Goal: Task Accomplishment & Management: Manage account settings

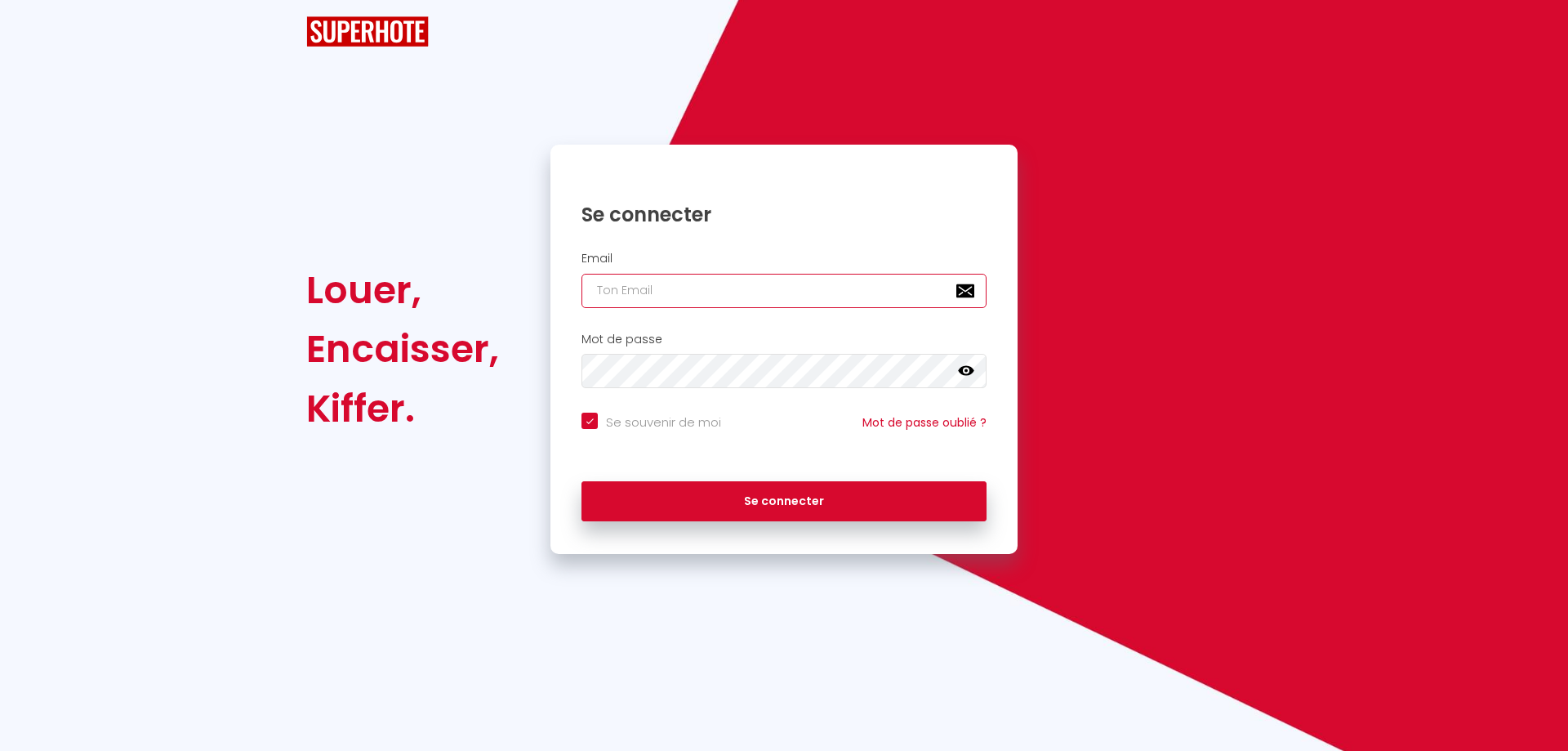
click at [748, 285] on input "email" at bounding box center [784, 291] width 405 height 34
click at [757, 274] on input "email" at bounding box center [784, 291] width 405 height 34
checkbox input "true"
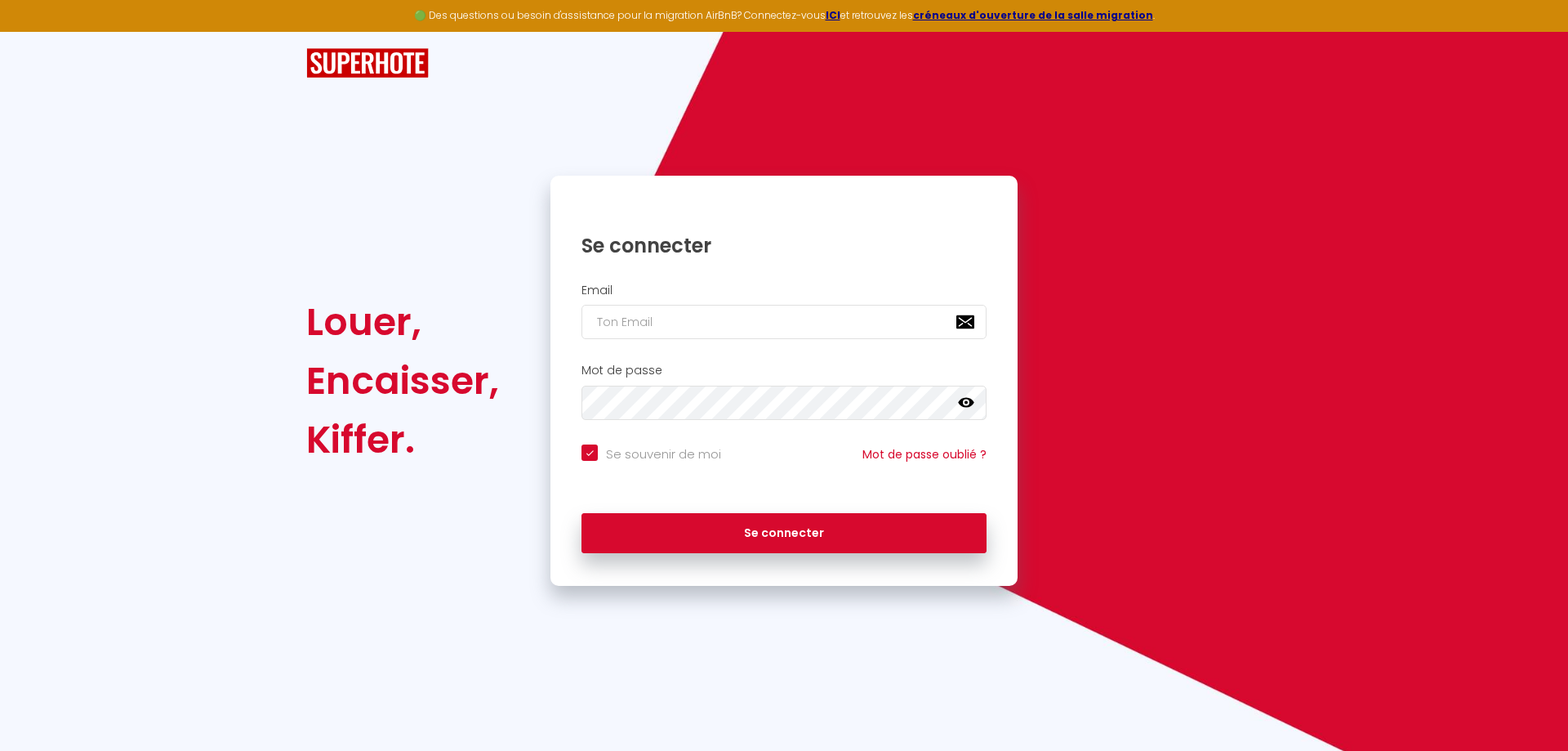
click at [863, 259] on div "Se connecter" at bounding box center [784, 233] width 467 height 82
click at [871, 322] on input "email" at bounding box center [784, 322] width 405 height 34
click at [964, 322] on keeper-lock "Open Keeper Popup" at bounding box center [961, 321] width 19 height 19
click at [964, 324] on keeper-lock "Open Keeper Popup" at bounding box center [961, 321] width 19 height 19
type input "[EMAIL_ADDRESS][DOMAIN_NAME]"
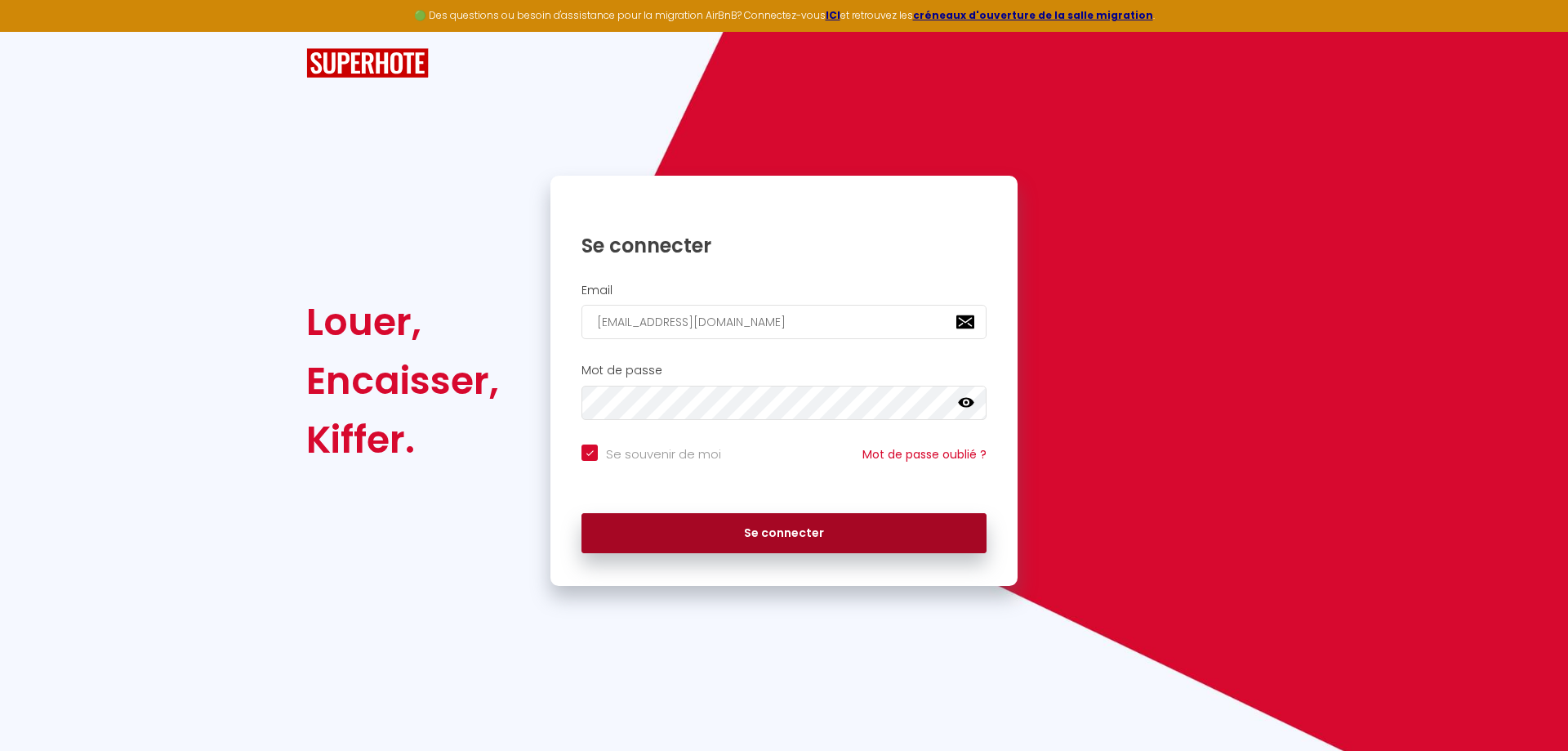
click at [822, 518] on button "Se connecter" at bounding box center [784, 533] width 405 height 41
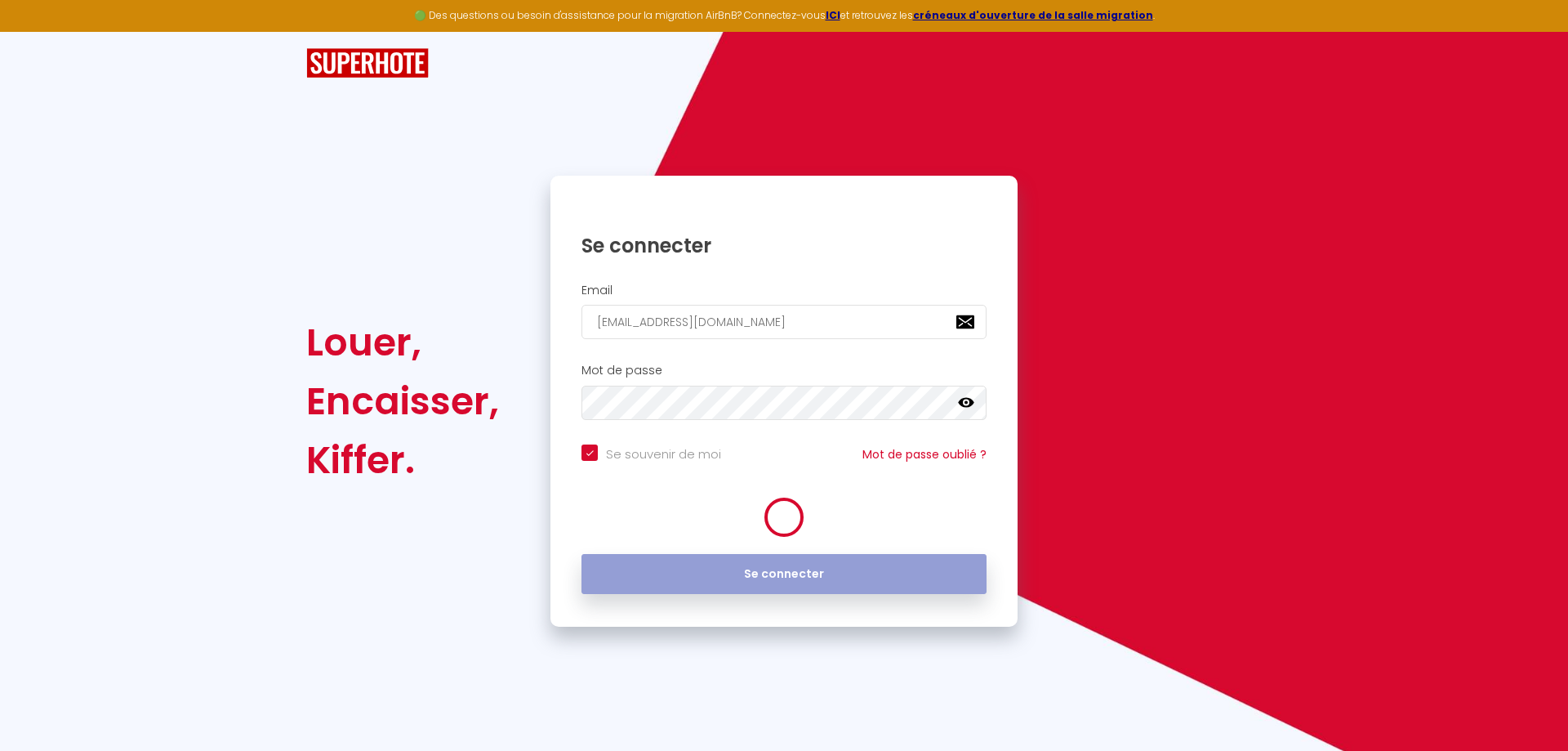
checkbox input "true"
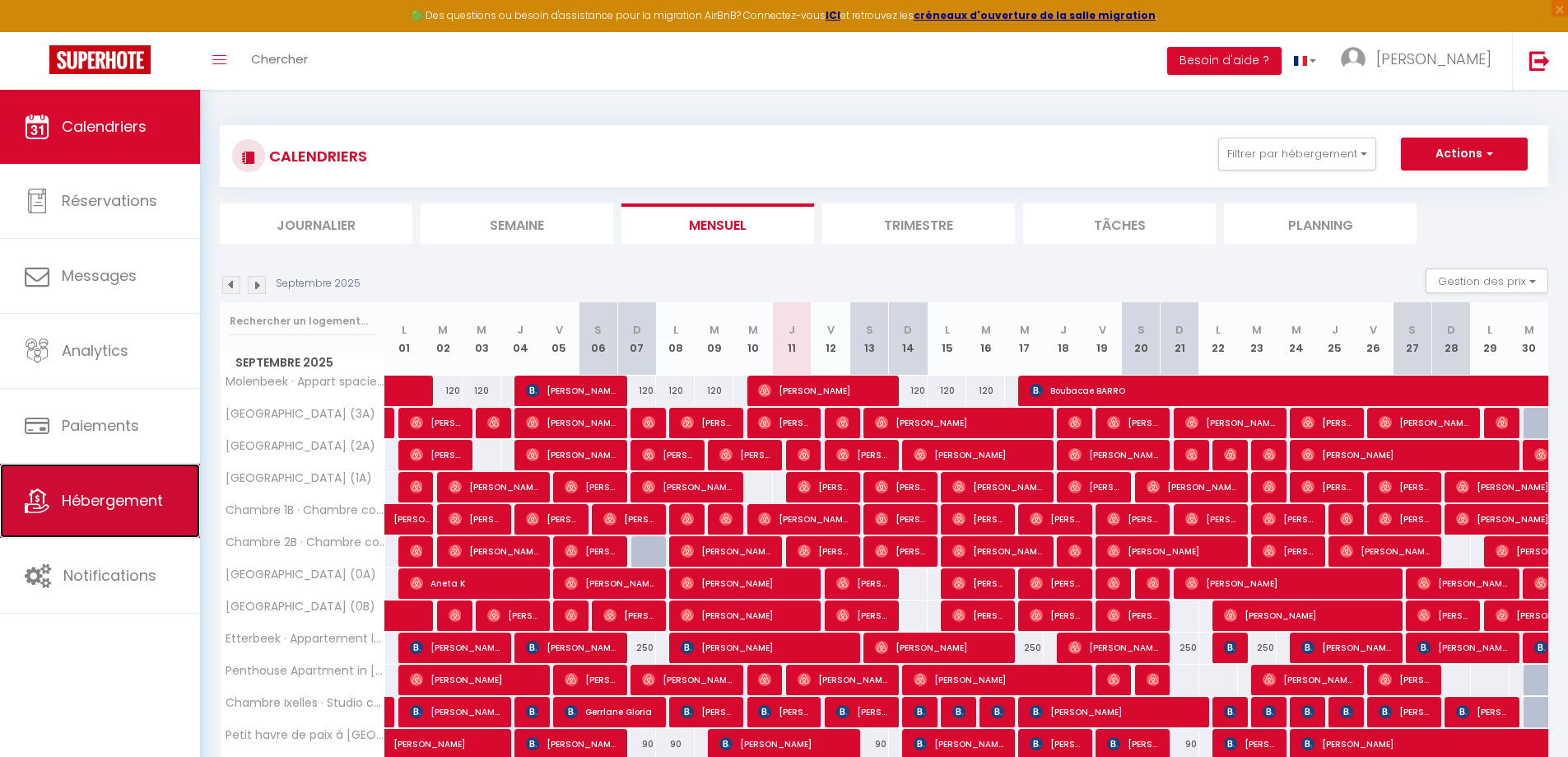
click at [129, 490] on span "Hébergement" at bounding box center [112, 501] width 102 height 21
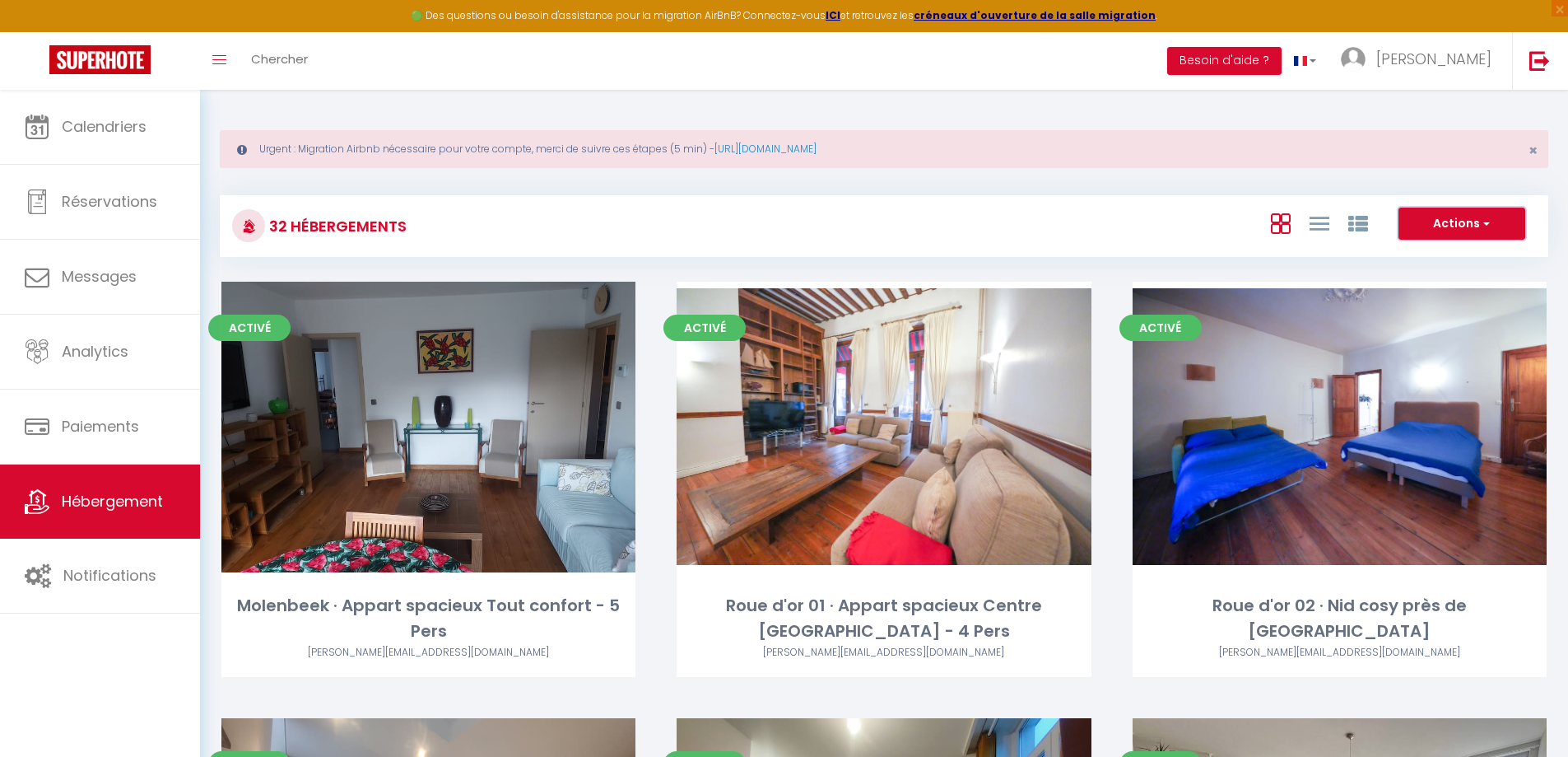
click at [1451, 219] on button "Actions" at bounding box center [1462, 224] width 126 height 33
click at [1441, 254] on li "Créer un Hébergement" at bounding box center [1449, 257] width 150 height 18
select select "3"
select select "2"
select select "1"
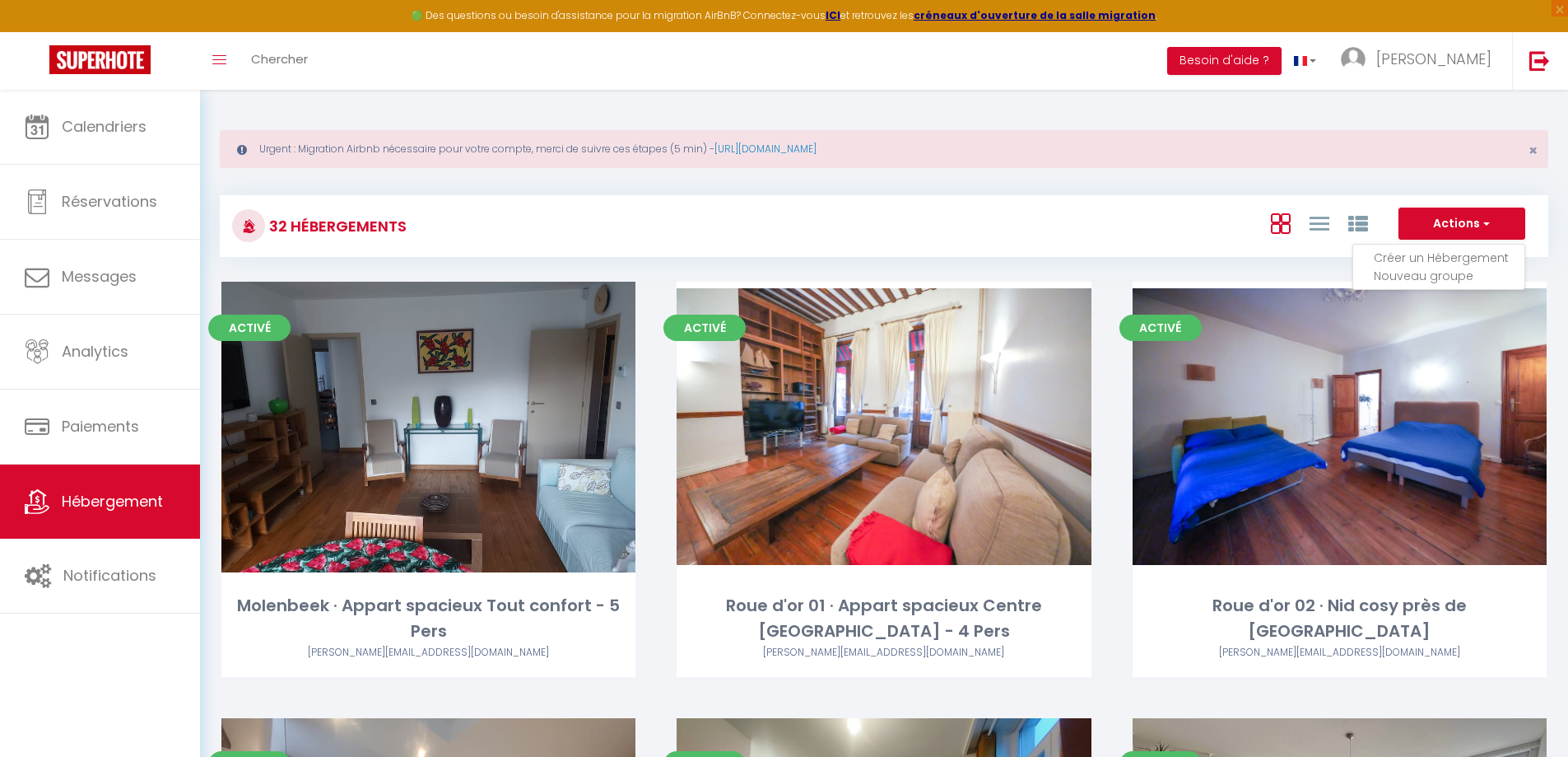
select select "1"
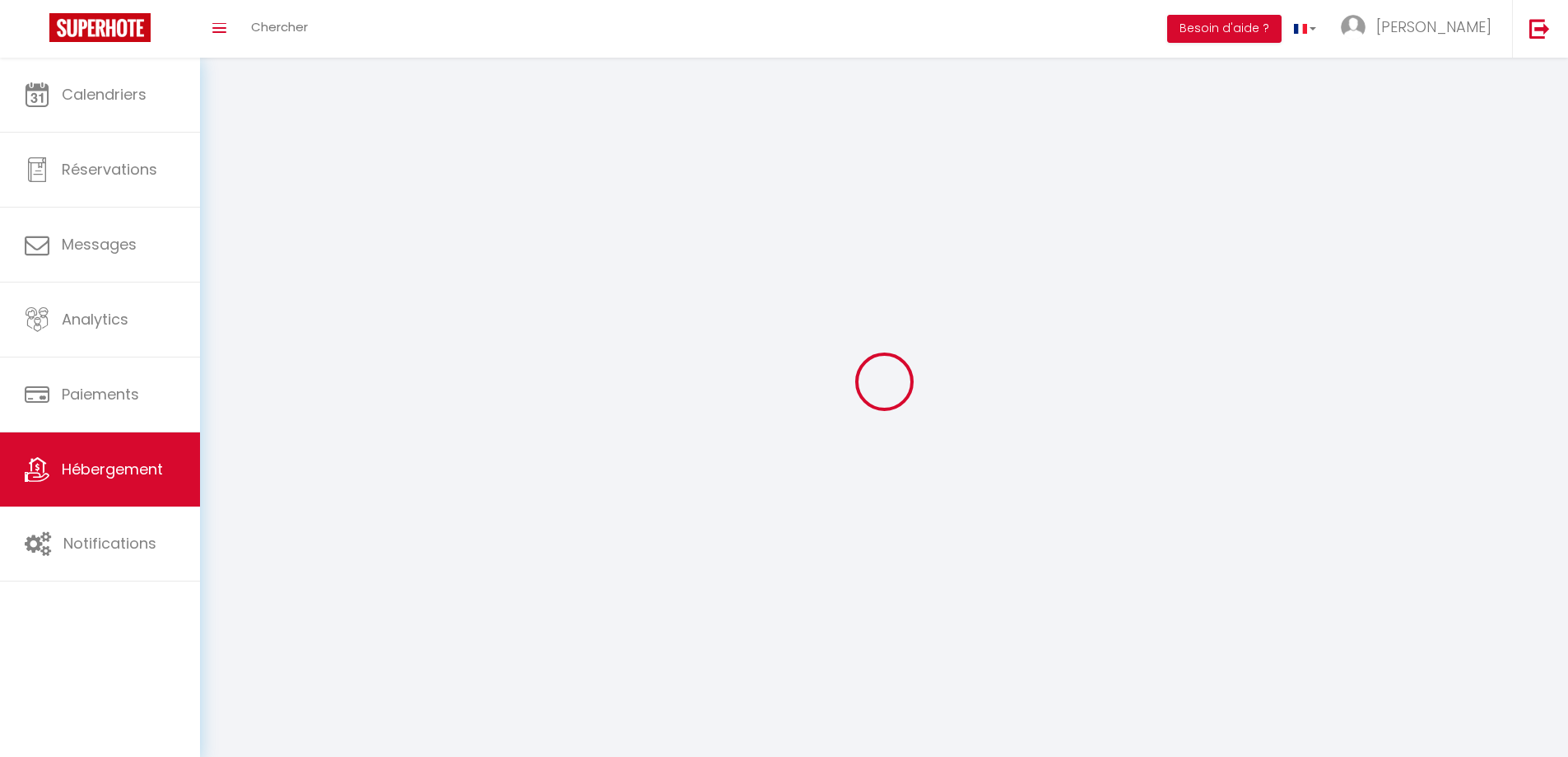
select select
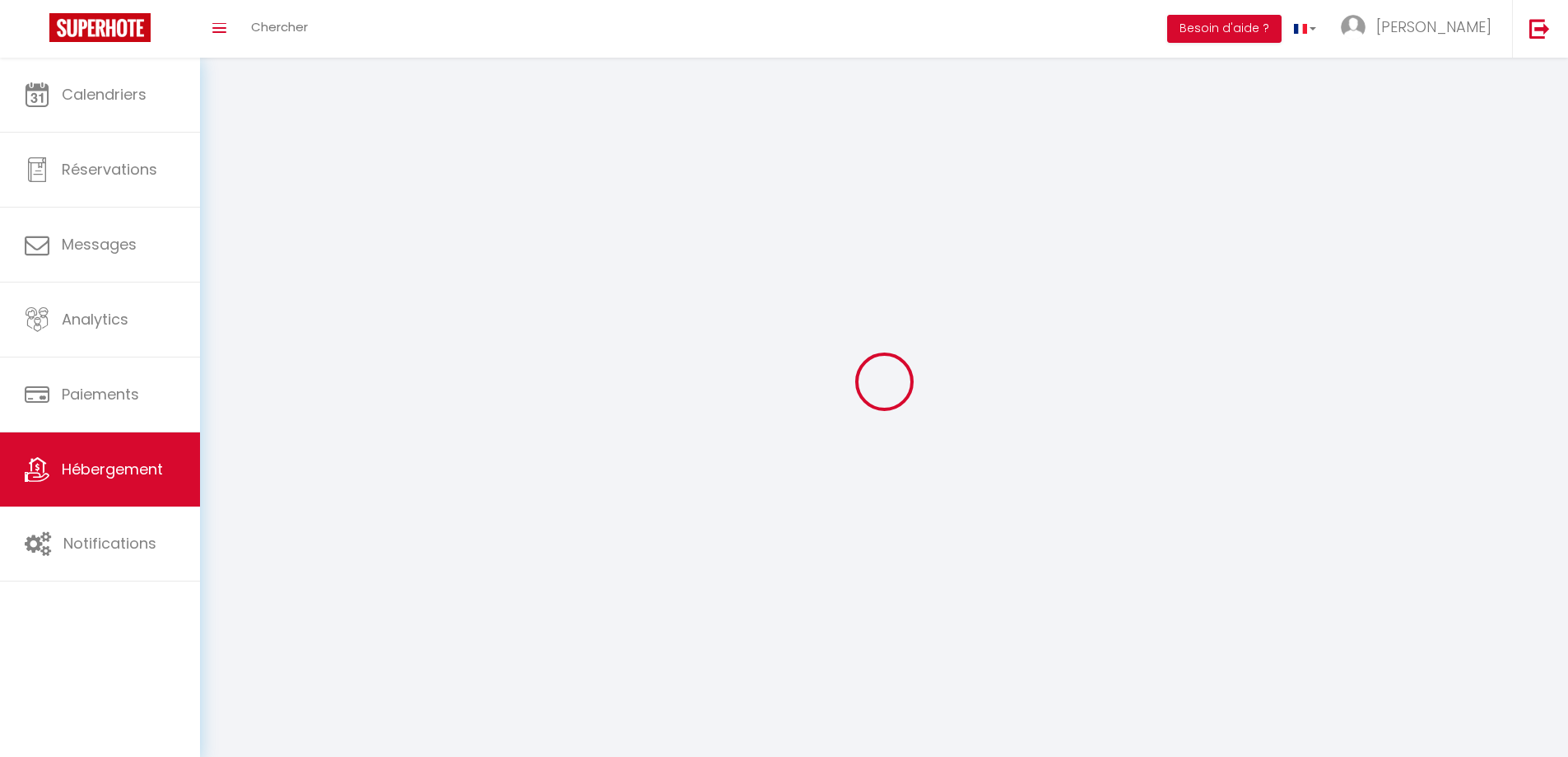
select select
checkbox input "false"
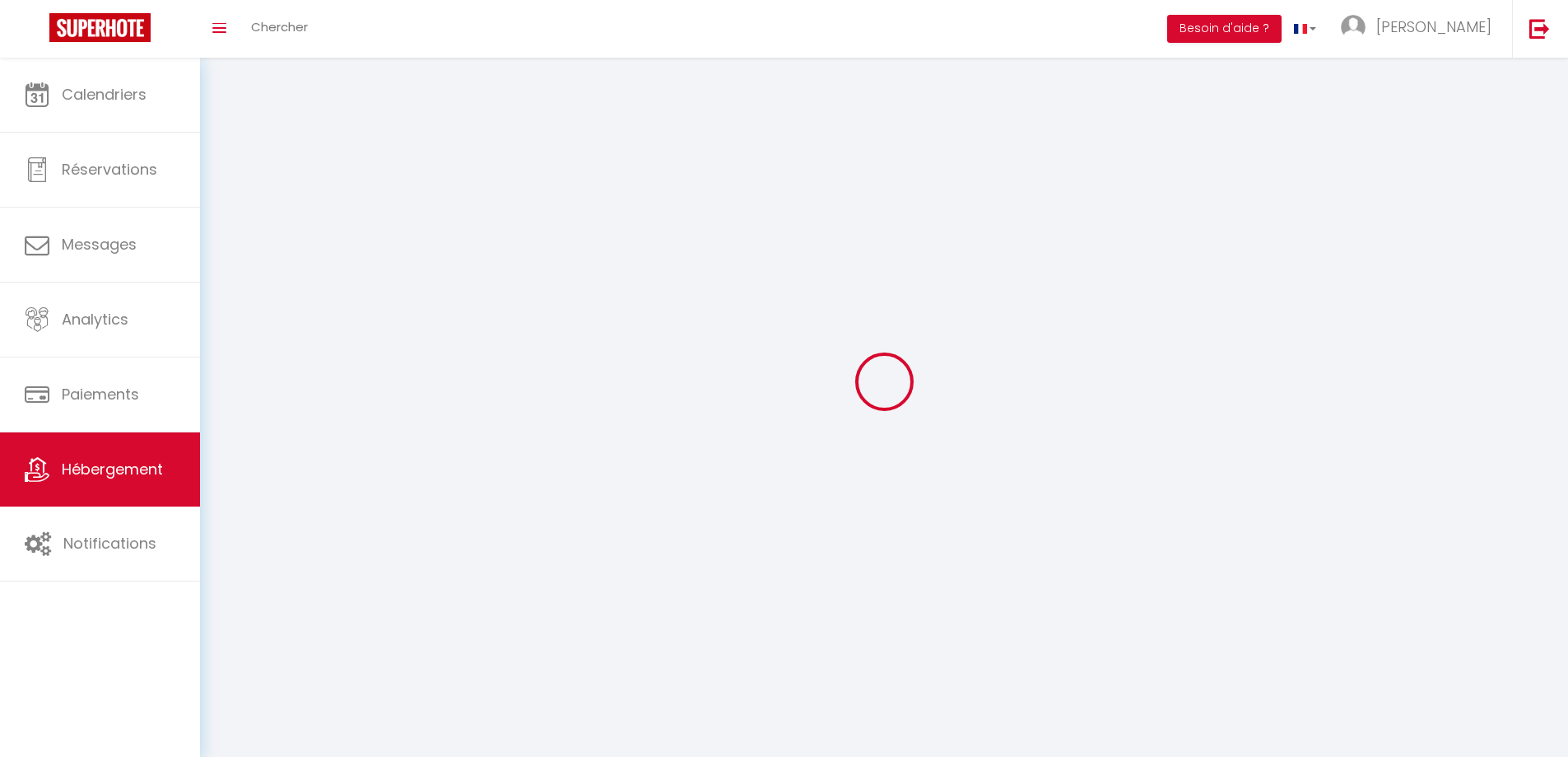
select select
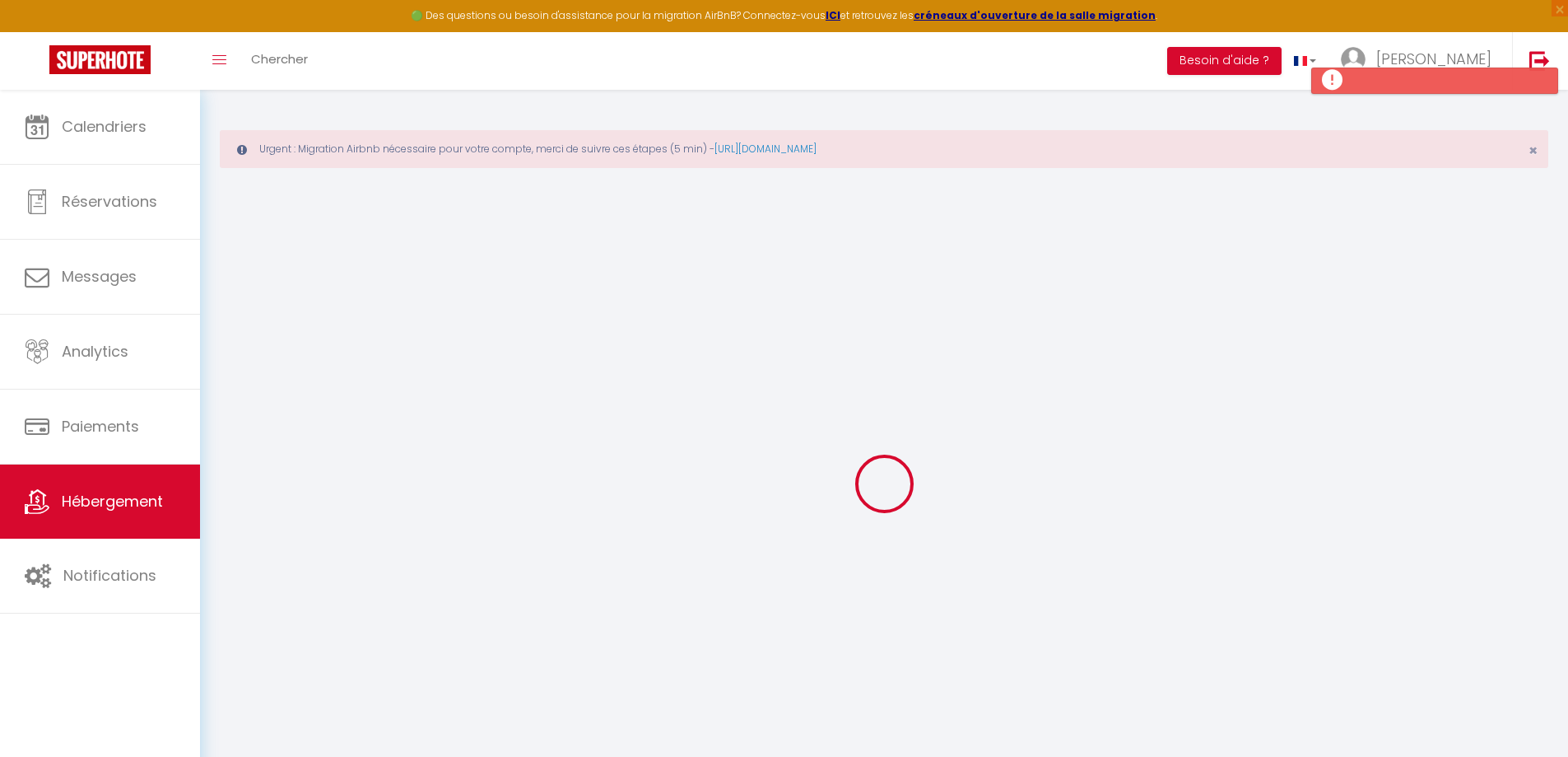
select select
checkbox input "false"
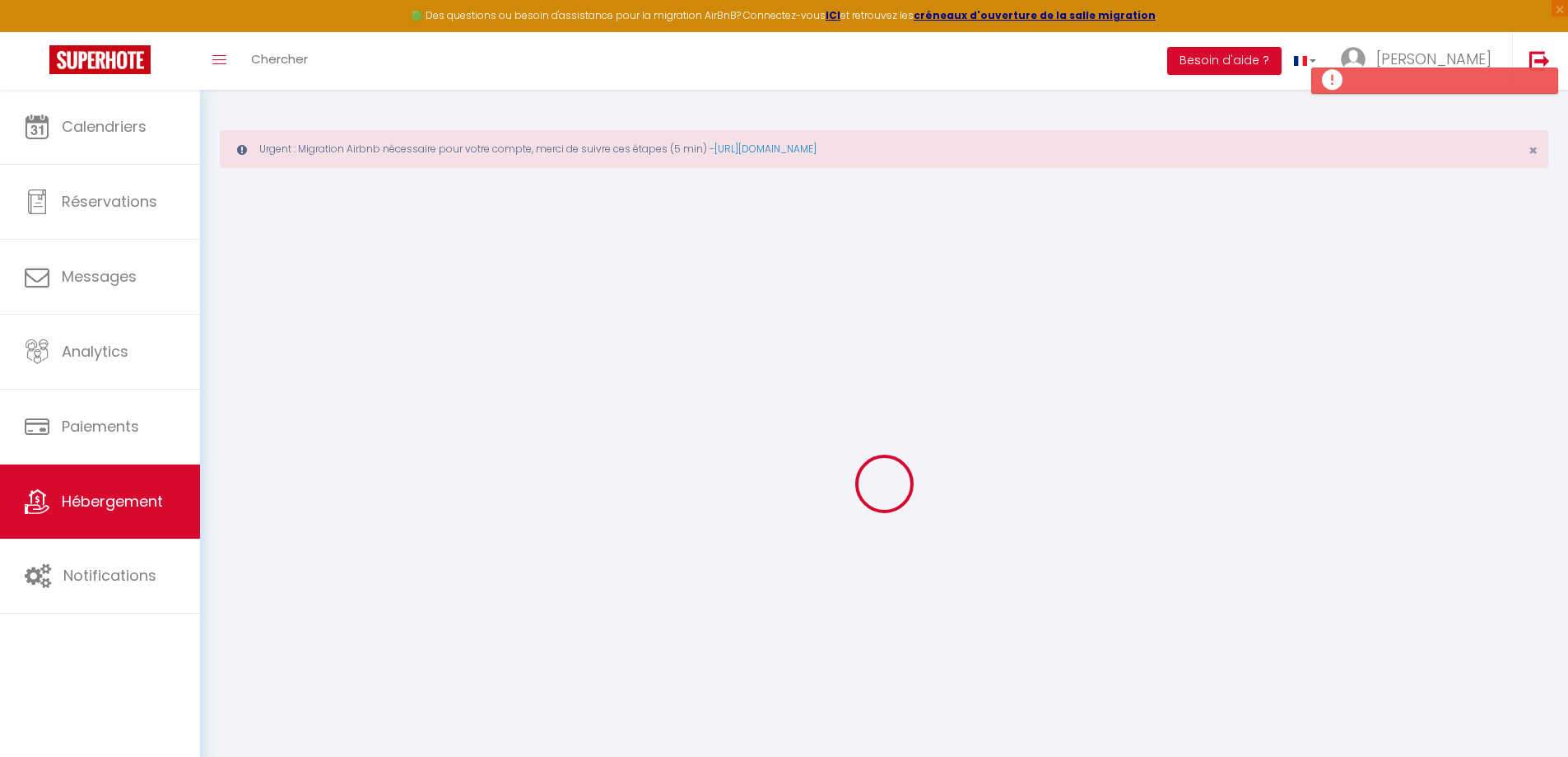
select select
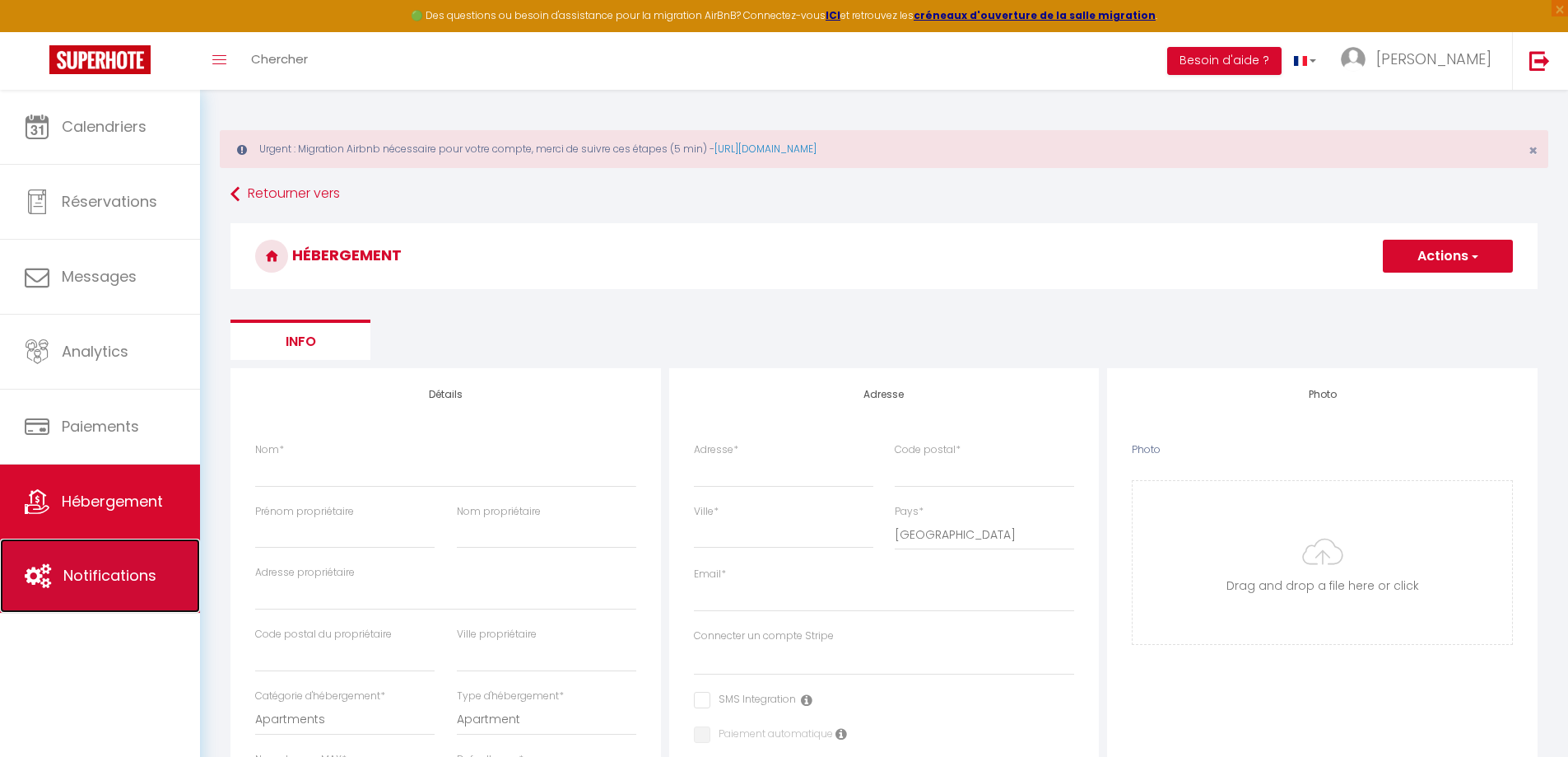
click at [108, 564] on link "Notifications" at bounding box center [100, 575] width 200 height 74
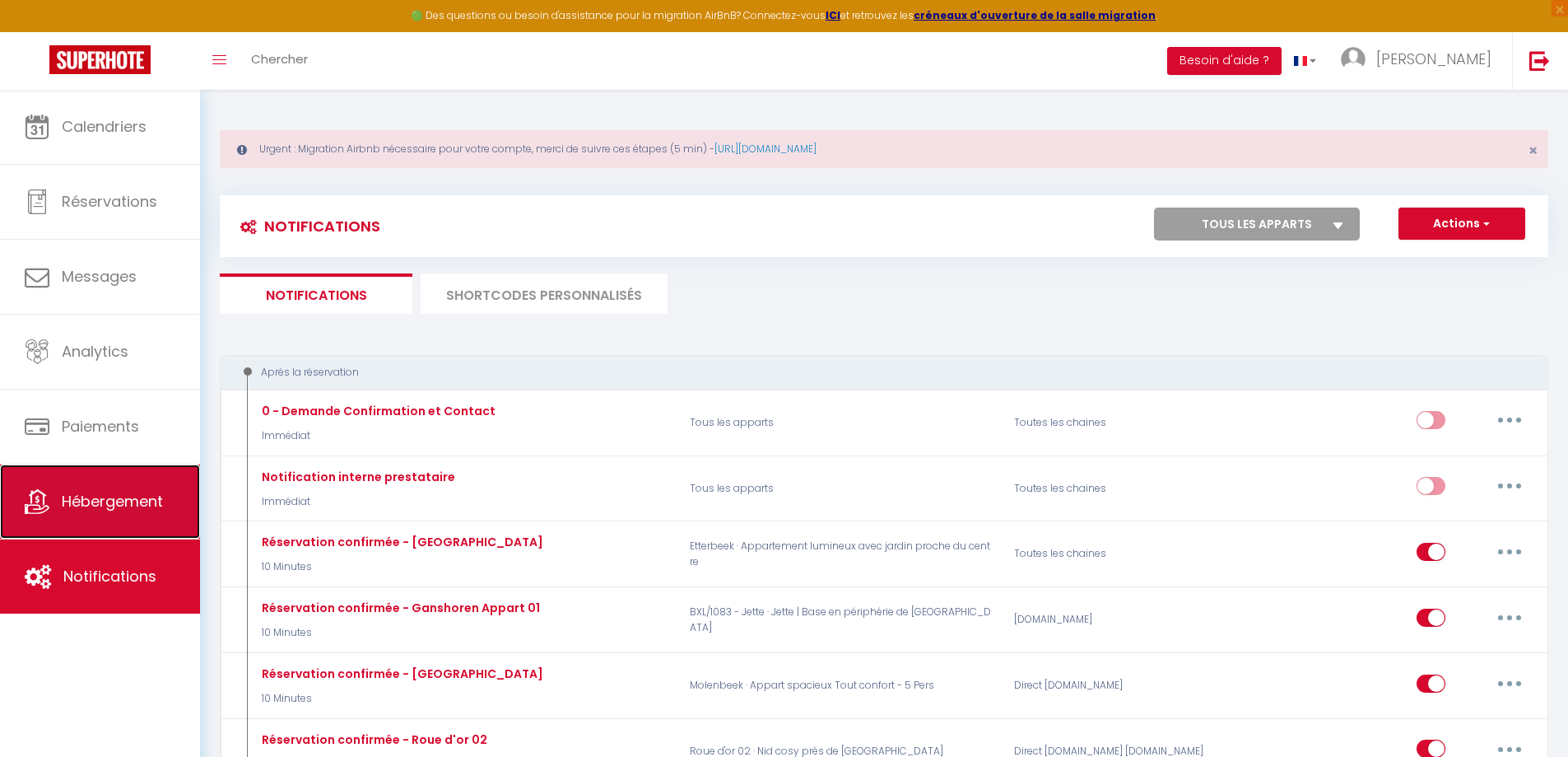
click at [108, 508] on span "Hébergement" at bounding box center [112, 502] width 102 height 21
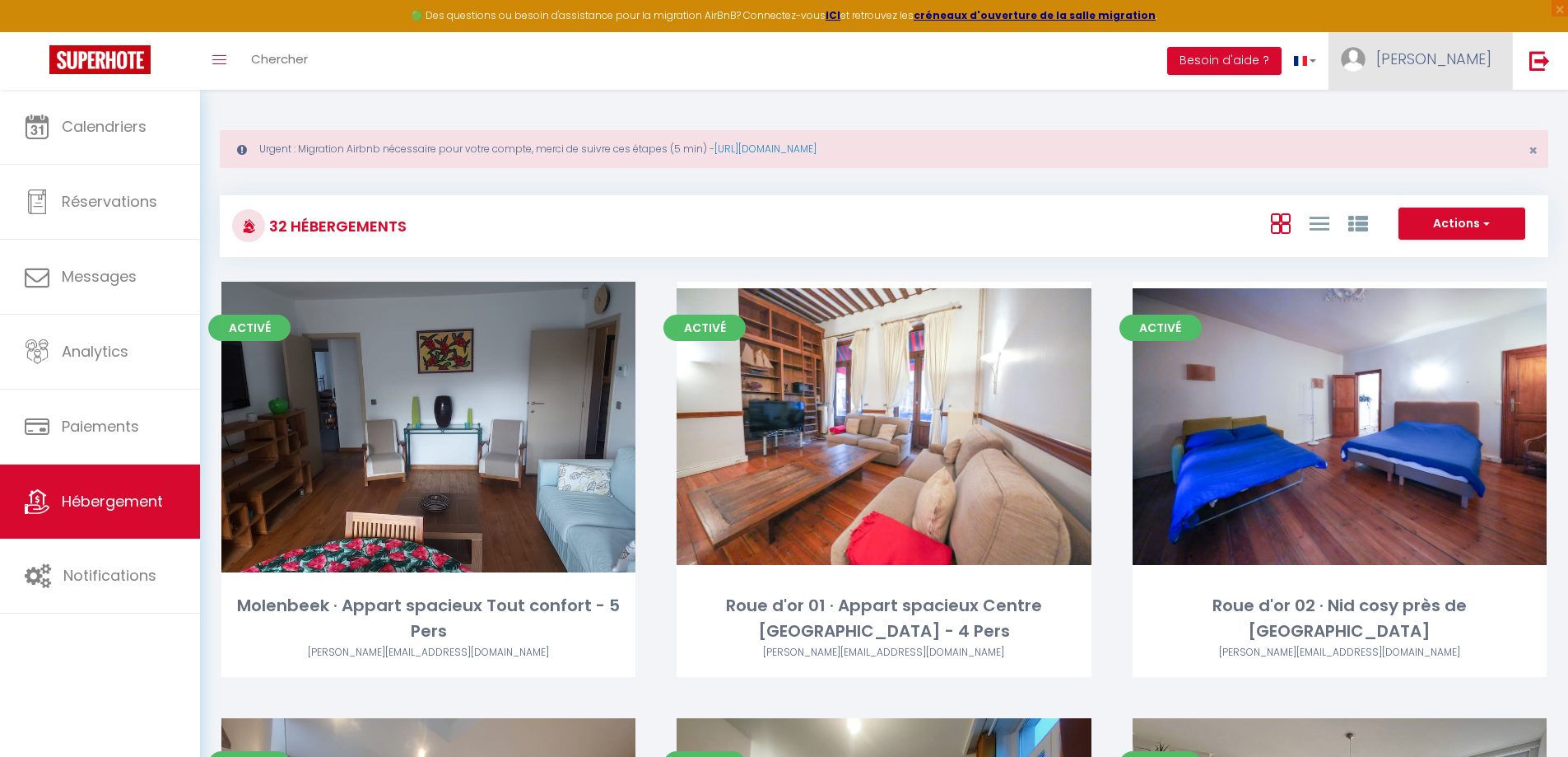
click at [1440, 71] on link "[PERSON_NAME]" at bounding box center [1420, 61] width 184 height 57
click at [1437, 109] on link "Paramètres" at bounding box center [1446, 114] width 122 height 28
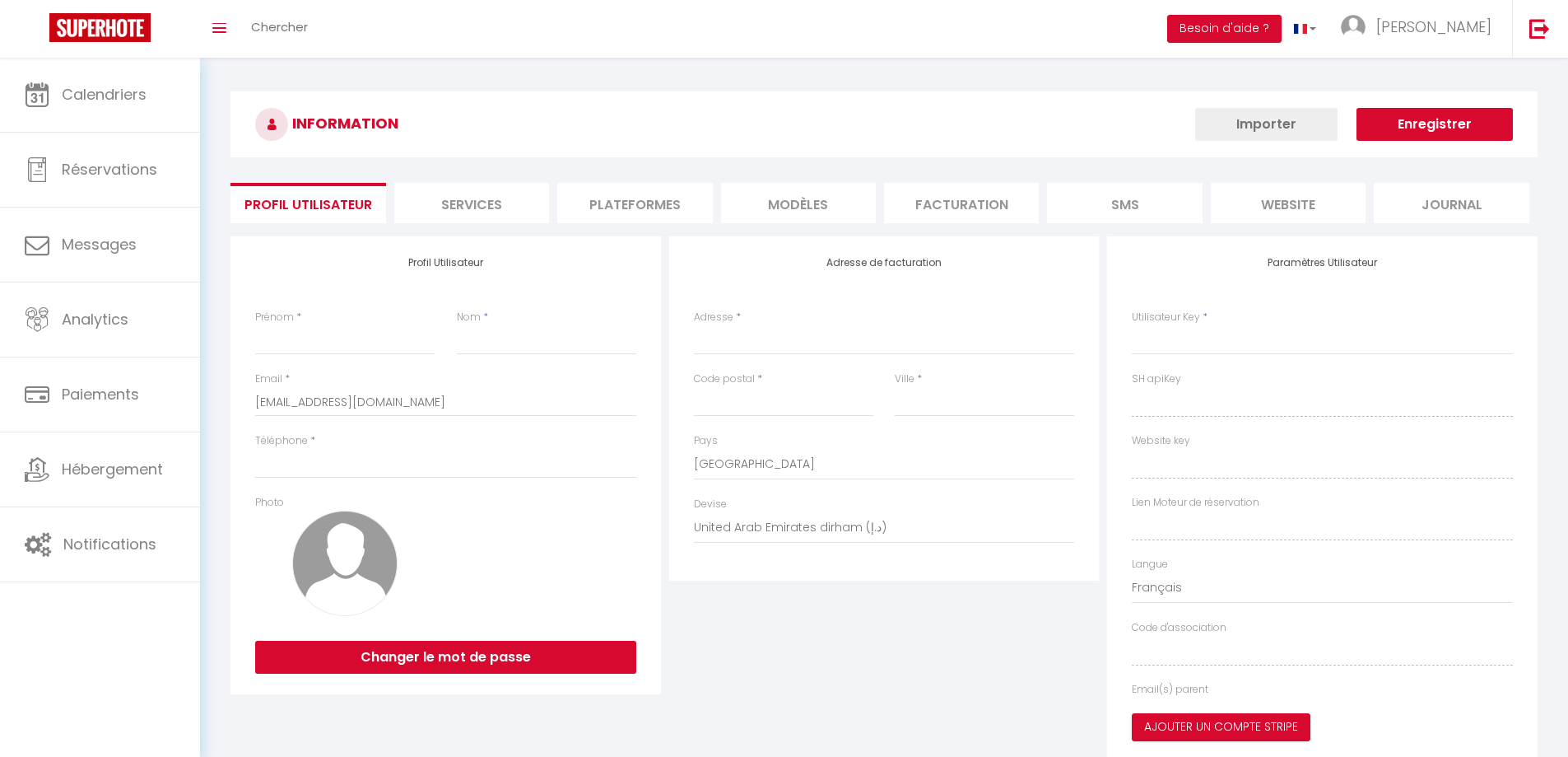
type input "[PERSON_NAME]"
type input "Payfa"
type input "0475563035"
type input "Place Sainte [PERSON_NAME] 41"
type input "[GEOGRAPHIC_DATA]"
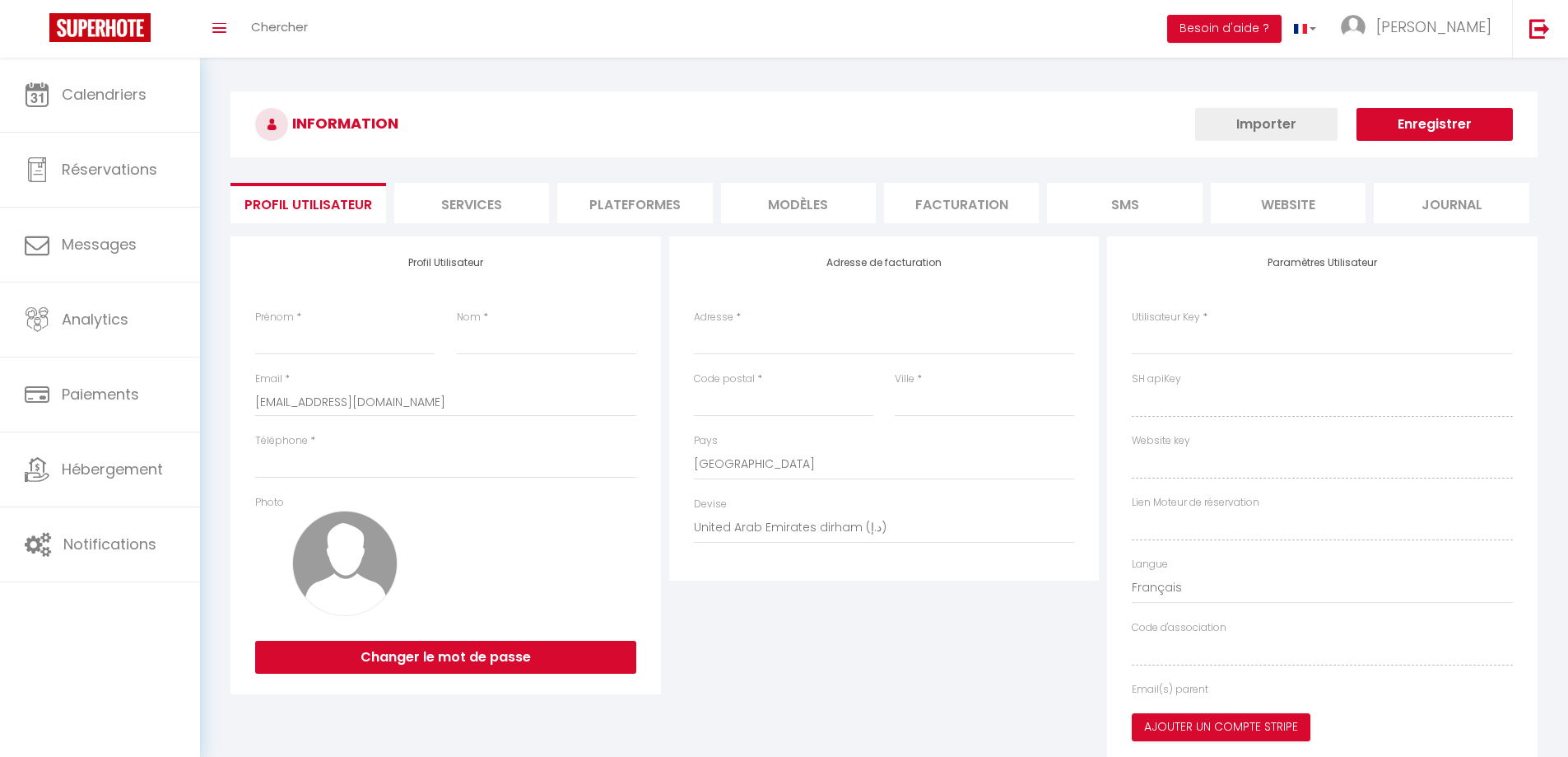
type input "1000"
select select "23"
select select "28"
type input "Y5yNih6hixAbYS1XFfISGjHtU"
type input "SPHvSVsaloYCc2xG2grFyB00F"
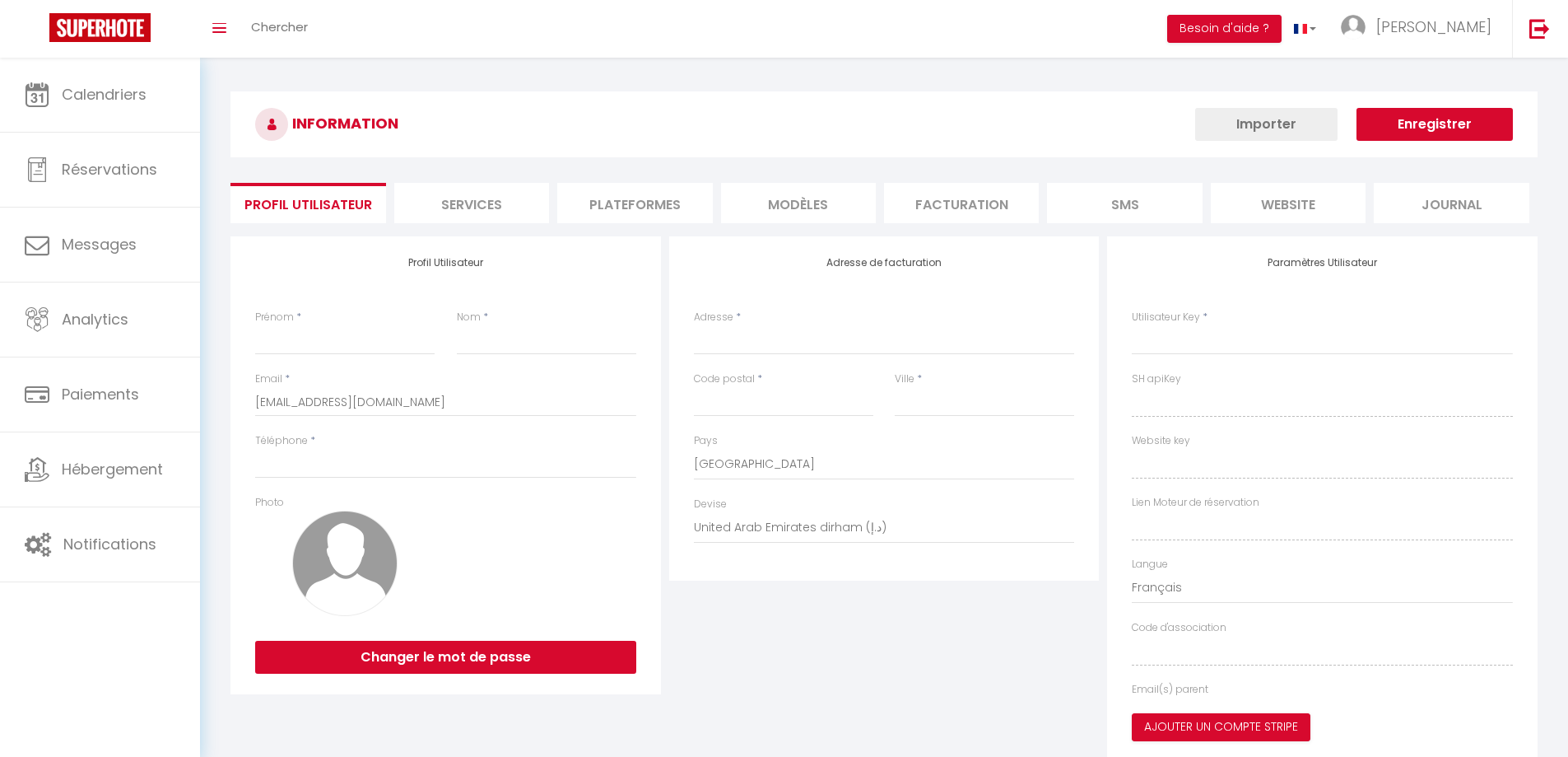
type input "[URL][DOMAIN_NAME]"
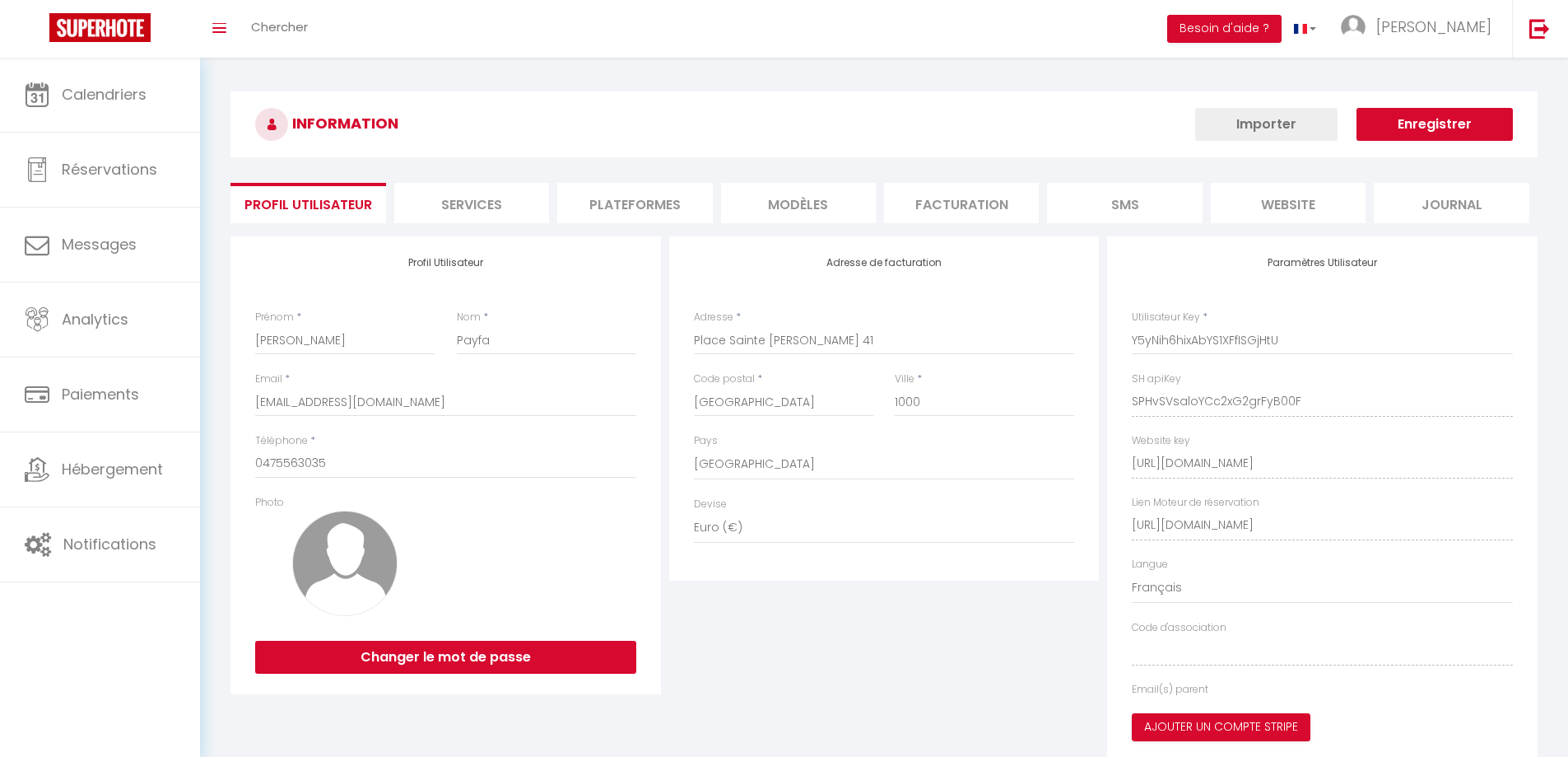
select select "fr"
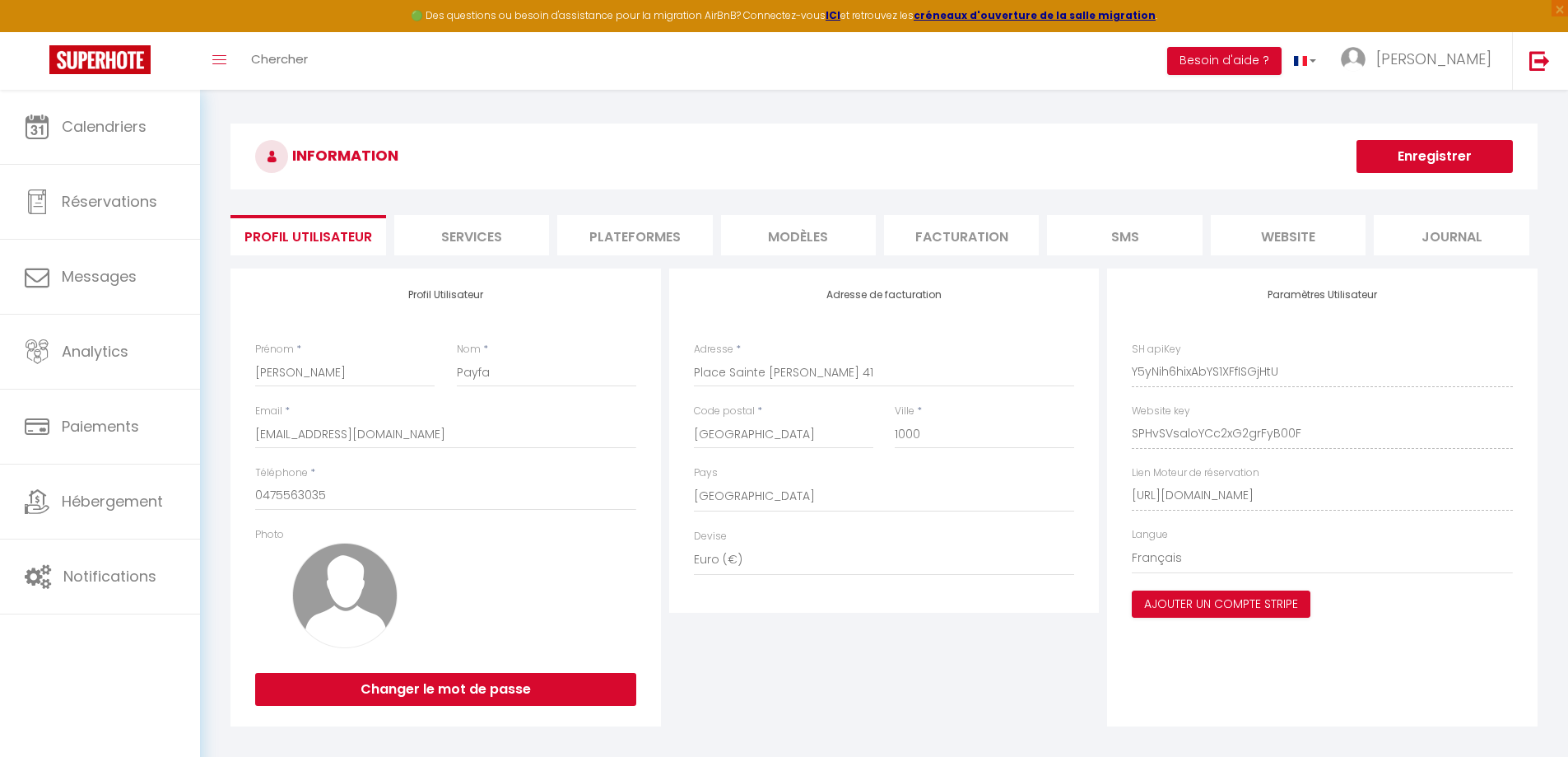
click at [638, 246] on li "Plateformes" at bounding box center [635, 235] width 155 height 40
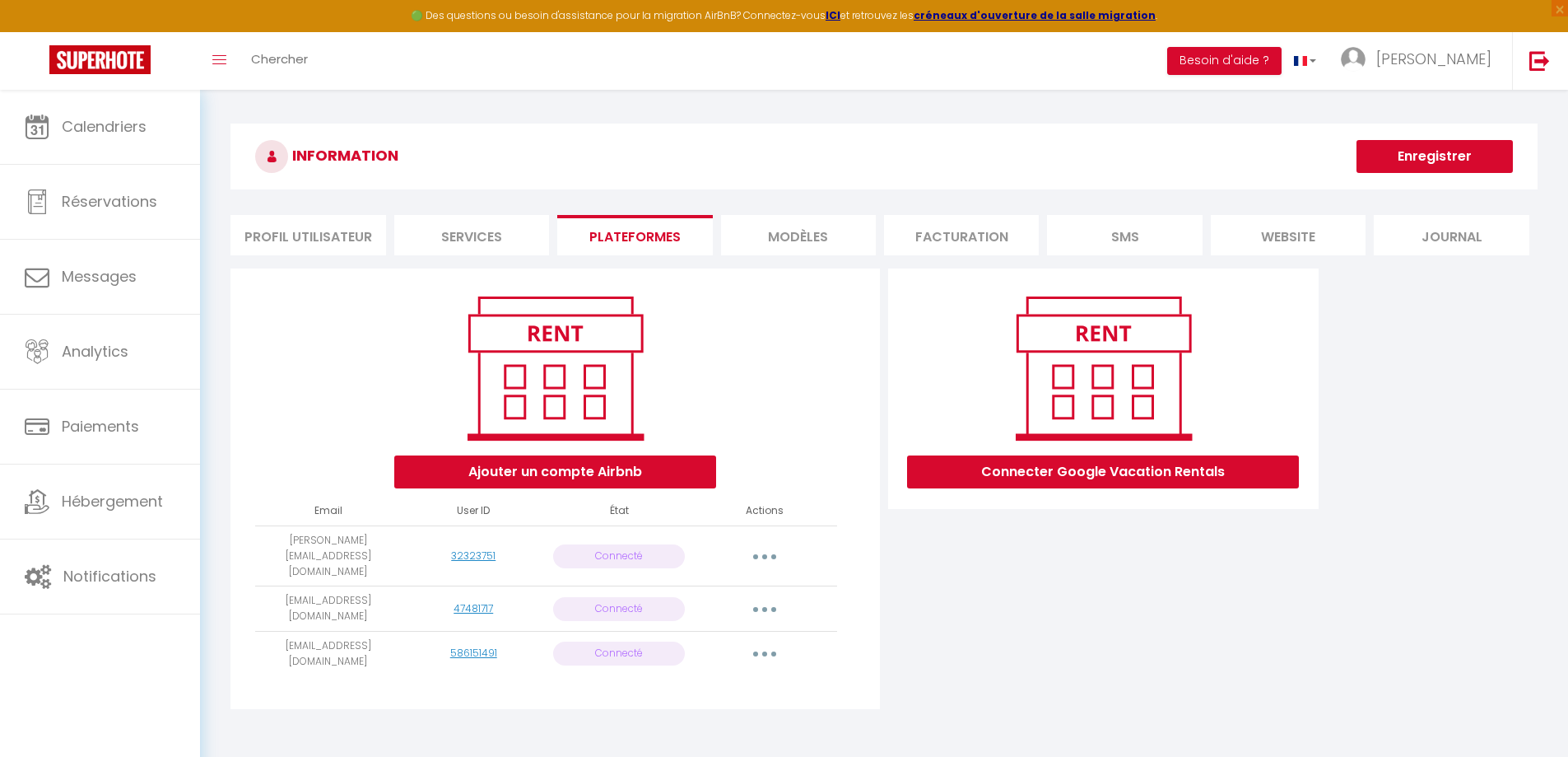
click at [765, 596] on button "button" at bounding box center [764, 608] width 46 height 26
click at [741, 632] on link "Importer les appartements" at bounding box center [692, 646] width 182 height 28
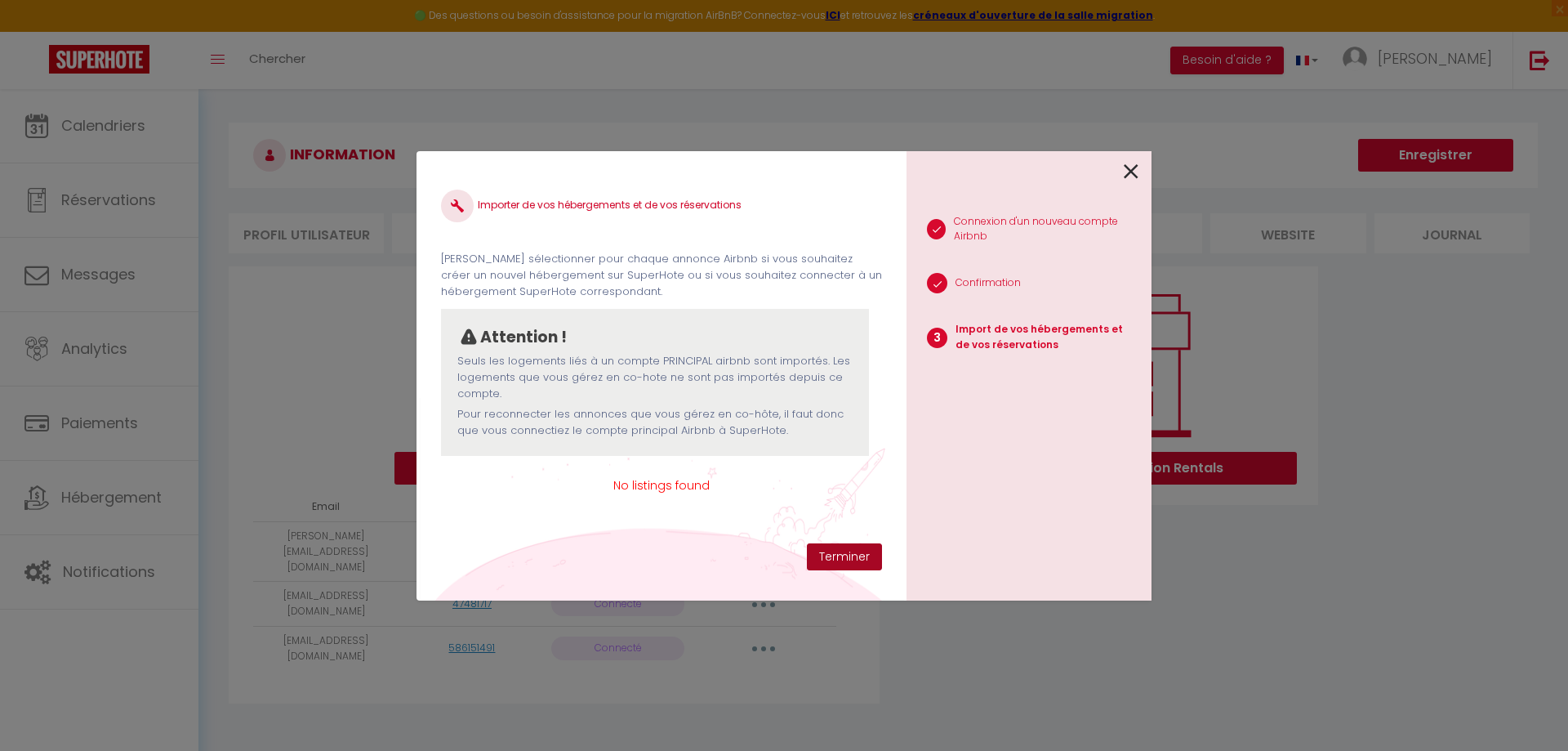
click at [834, 555] on button "Terminer" at bounding box center [844, 557] width 75 height 28
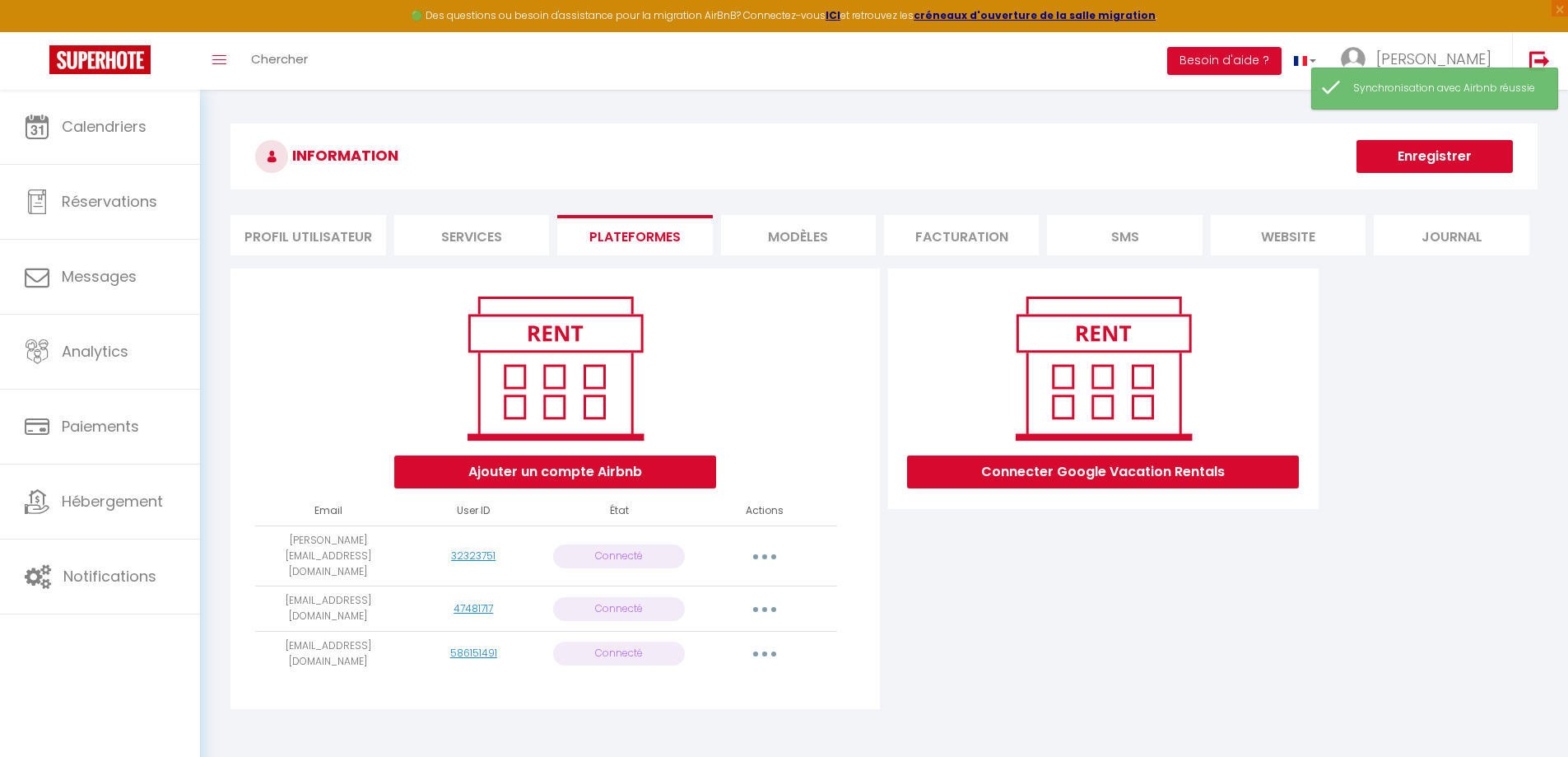
click at [776, 641] on button "button" at bounding box center [764, 654] width 46 height 26
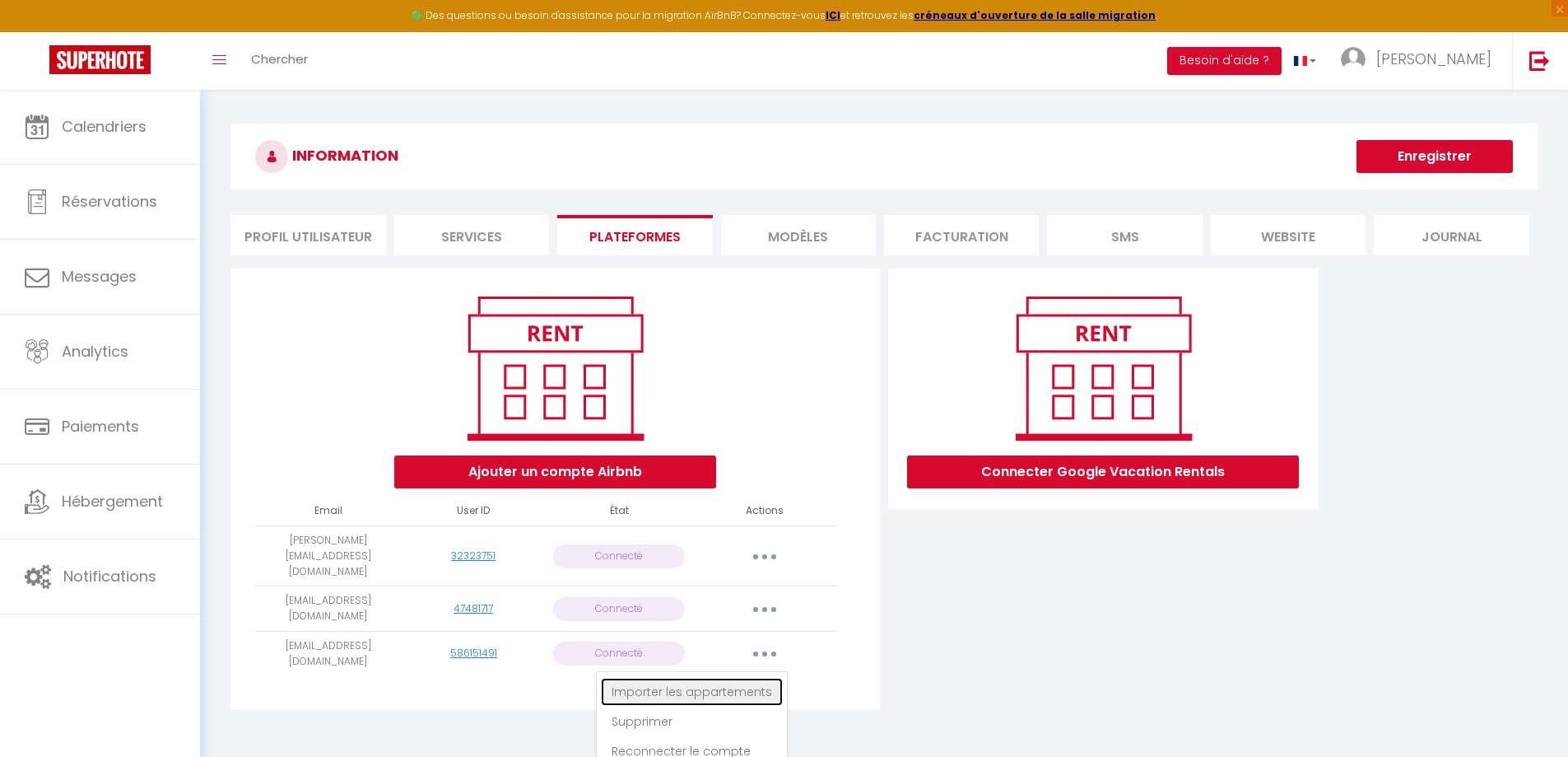
click at [741, 678] on link "Importer les appartements" at bounding box center [692, 691] width 182 height 28
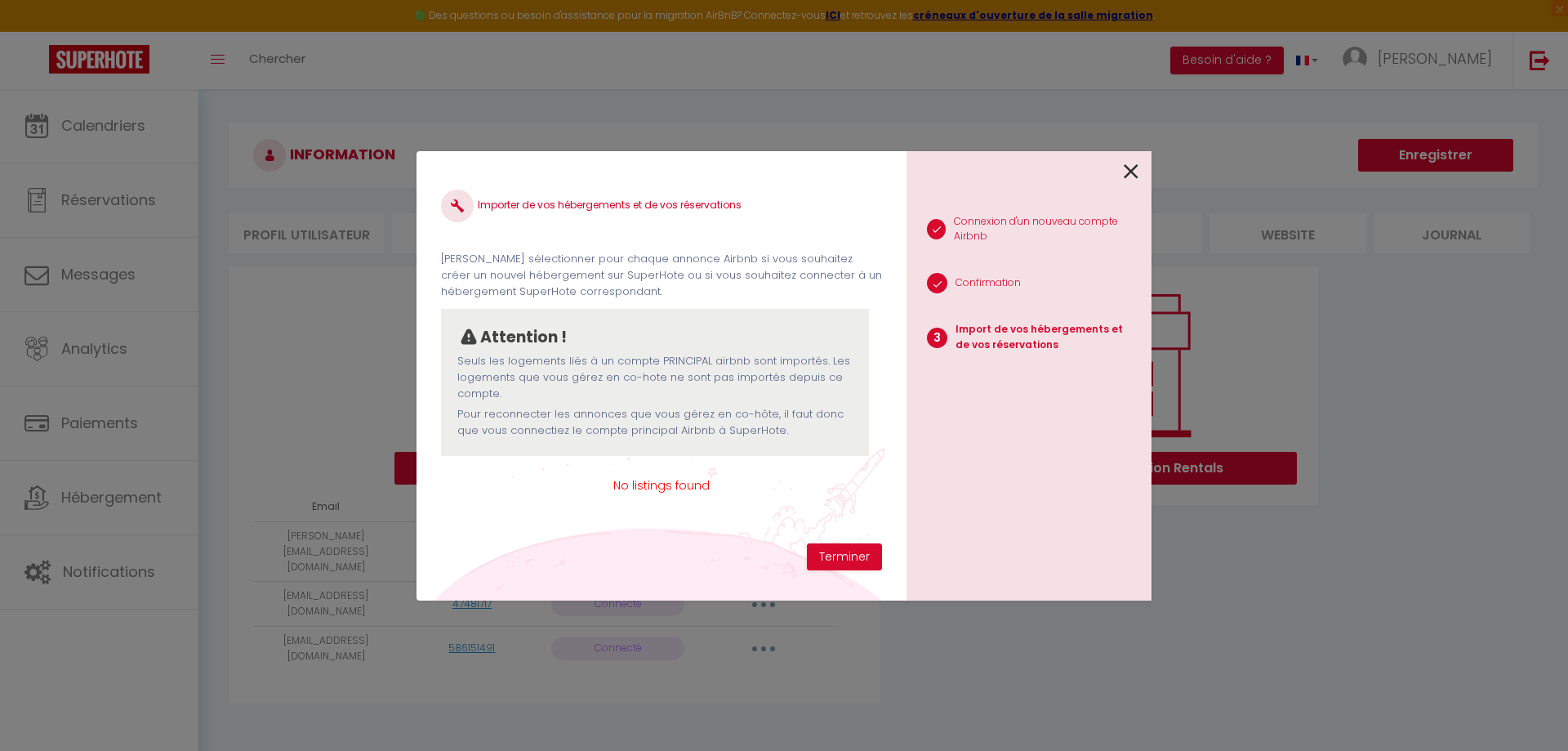
click at [690, 492] on span "No listings found" at bounding box center [662, 485] width 441 height 18
click at [814, 554] on button "Terminer" at bounding box center [844, 557] width 75 height 28
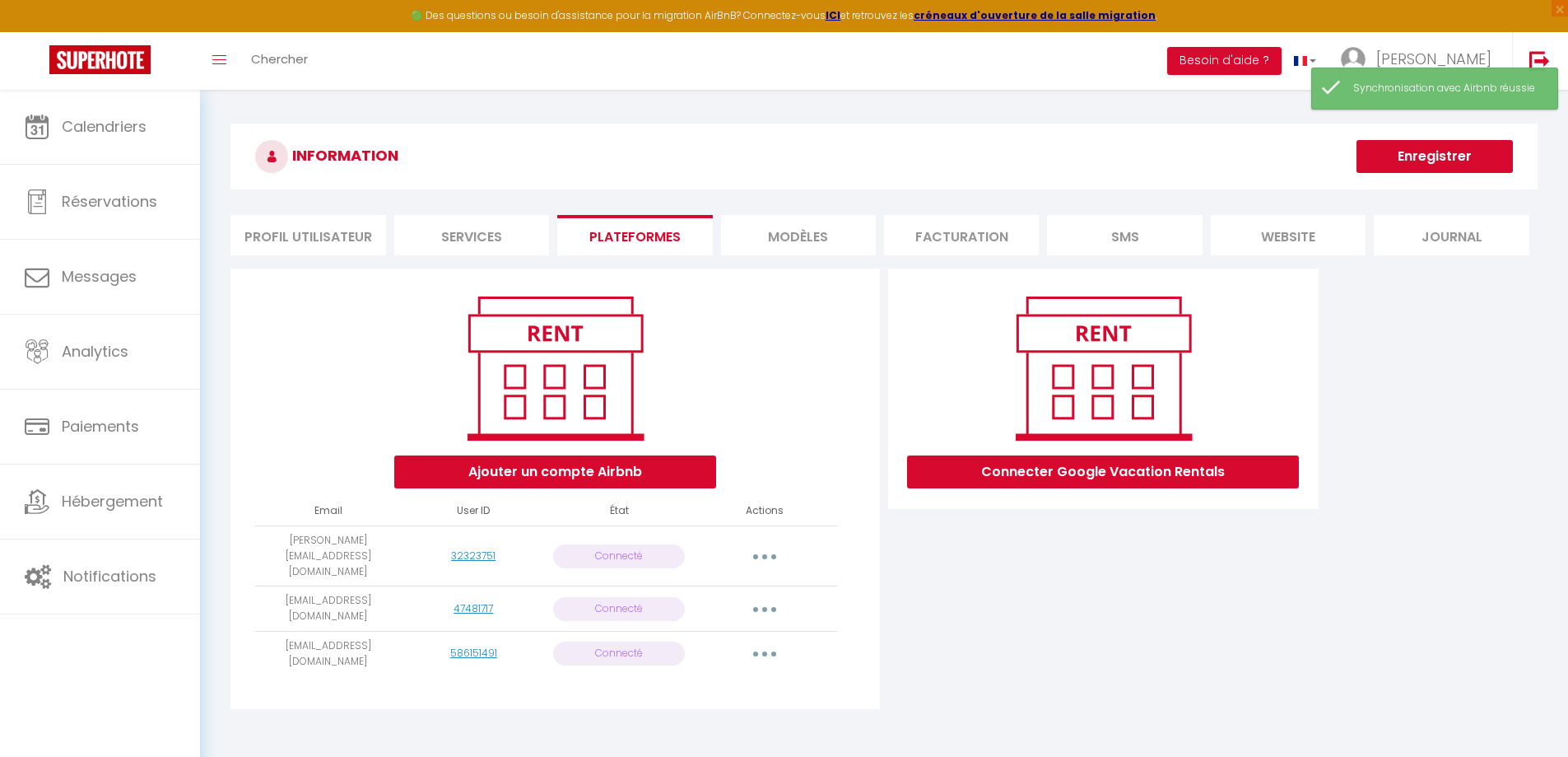
scroll to position [90, 0]
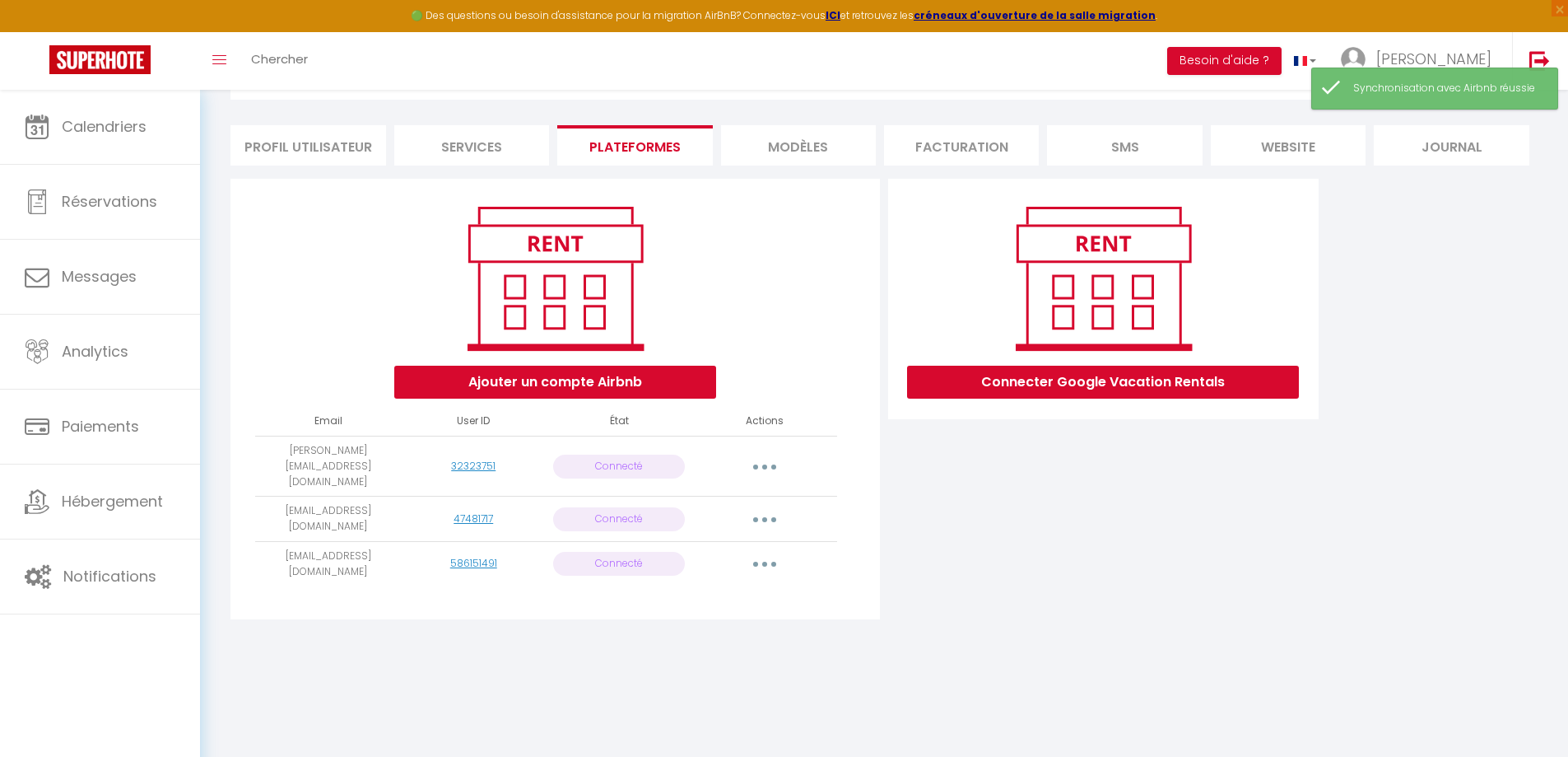
click at [775, 454] on button "button" at bounding box center [764, 466] width 46 height 26
click at [745, 499] on link "Importer les appartements" at bounding box center [692, 504] width 182 height 28
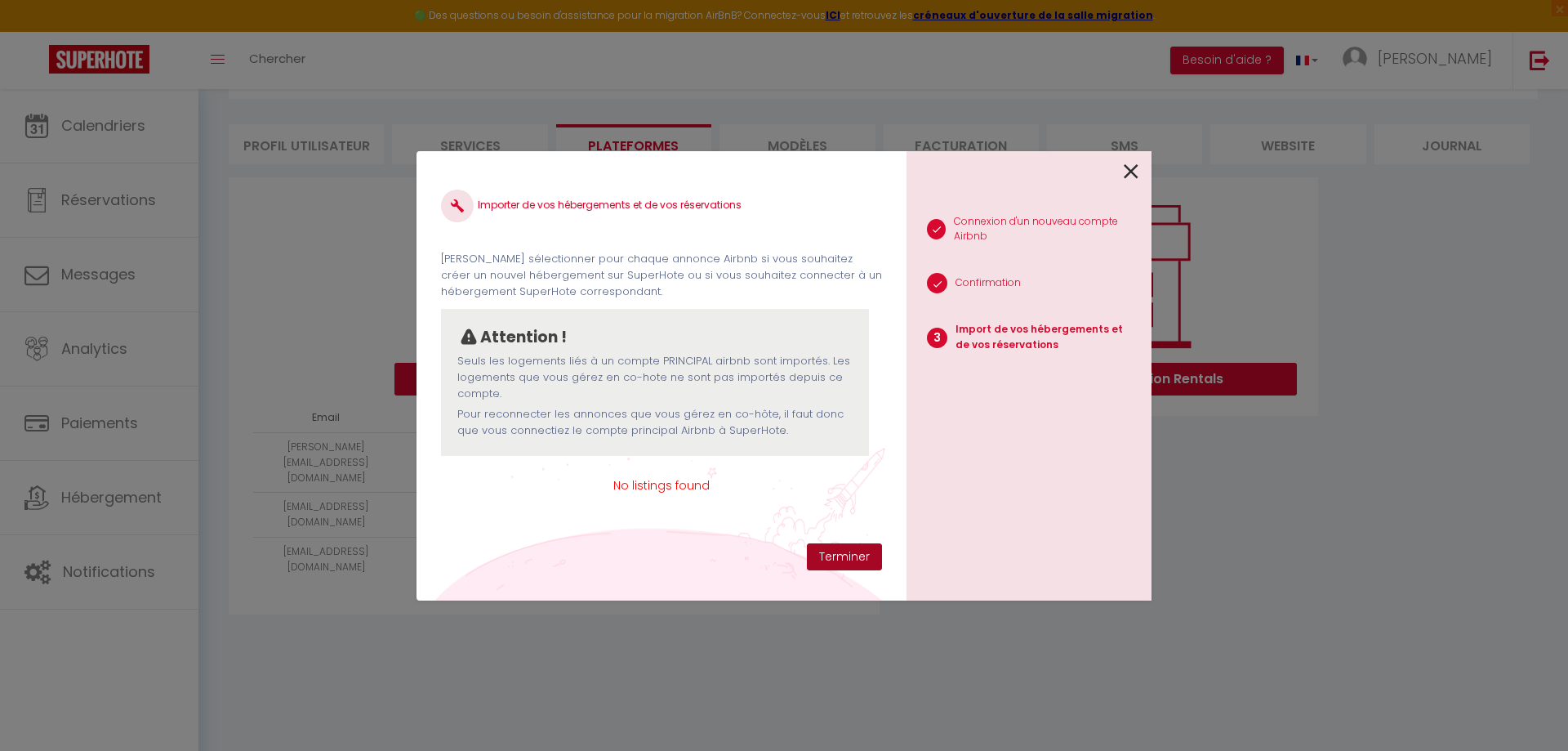
click at [841, 549] on button "Terminer" at bounding box center [844, 557] width 75 height 28
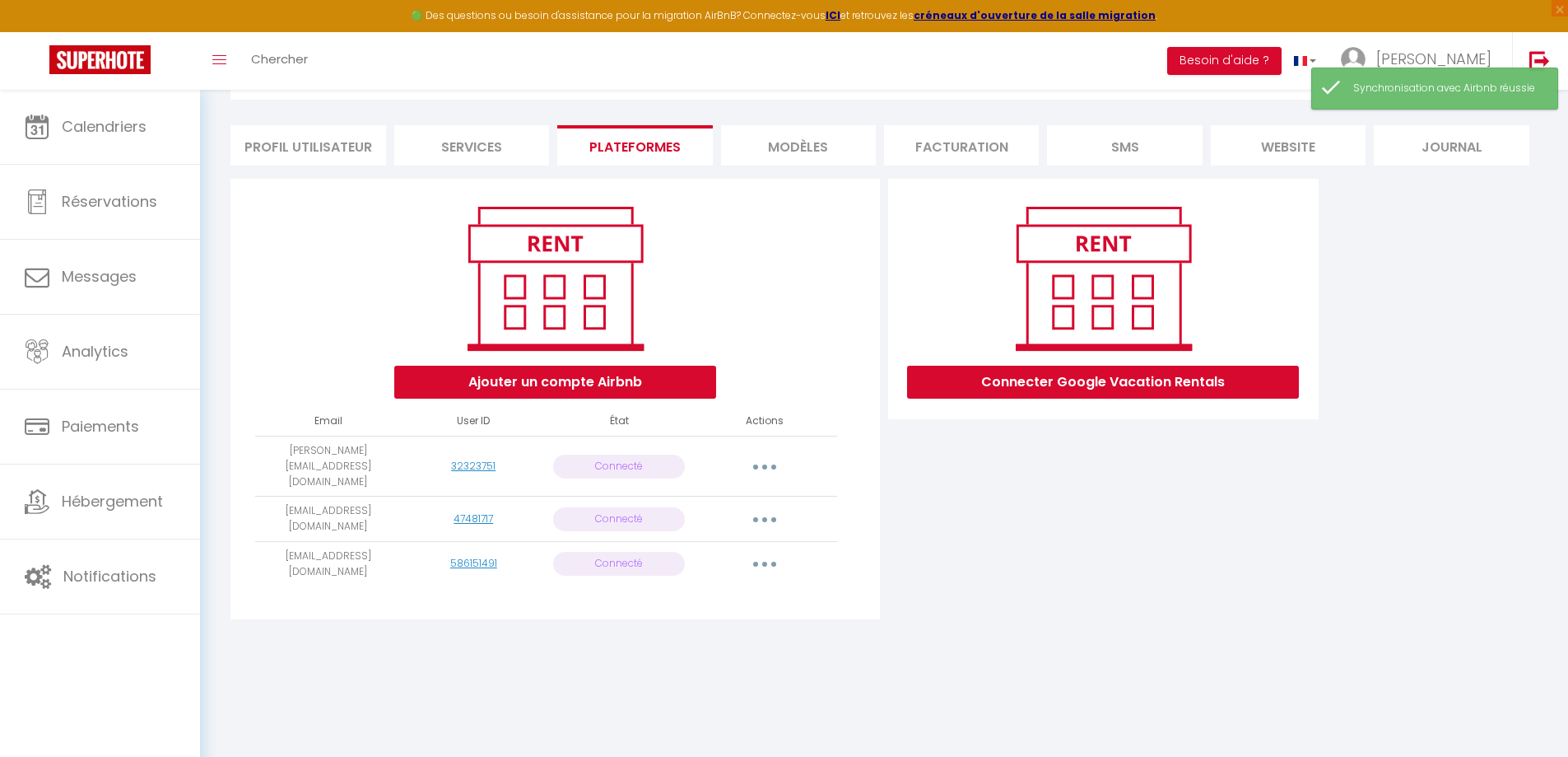
click at [770, 453] on button "button" at bounding box center [764, 466] width 46 height 26
click at [753, 495] on link "Importer les appartements" at bounding box center [692, 504] width 182 height 28
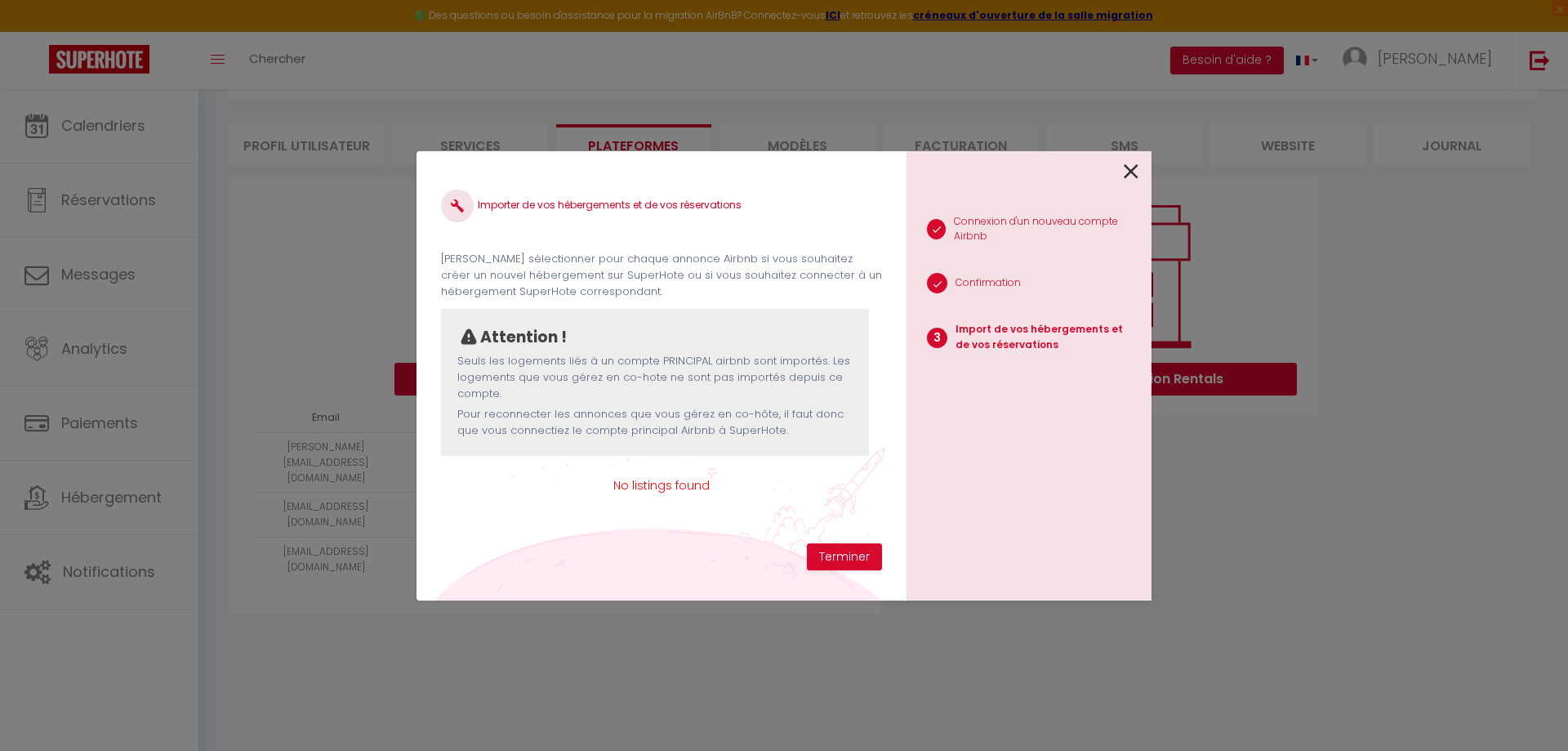
click at [668, 489] on span "No listings found" at bounding box center [662, 485] width 441 height 18
click at [892, 461] on div "Importer de vos hébergements et de vos réservations [PERSON_NAME] sélectionner …" at bounding box center [662, 376] width 490 height 449
click at [853, 549] on button "Terminer" at bounding box center [844, 557] width 75 height 28
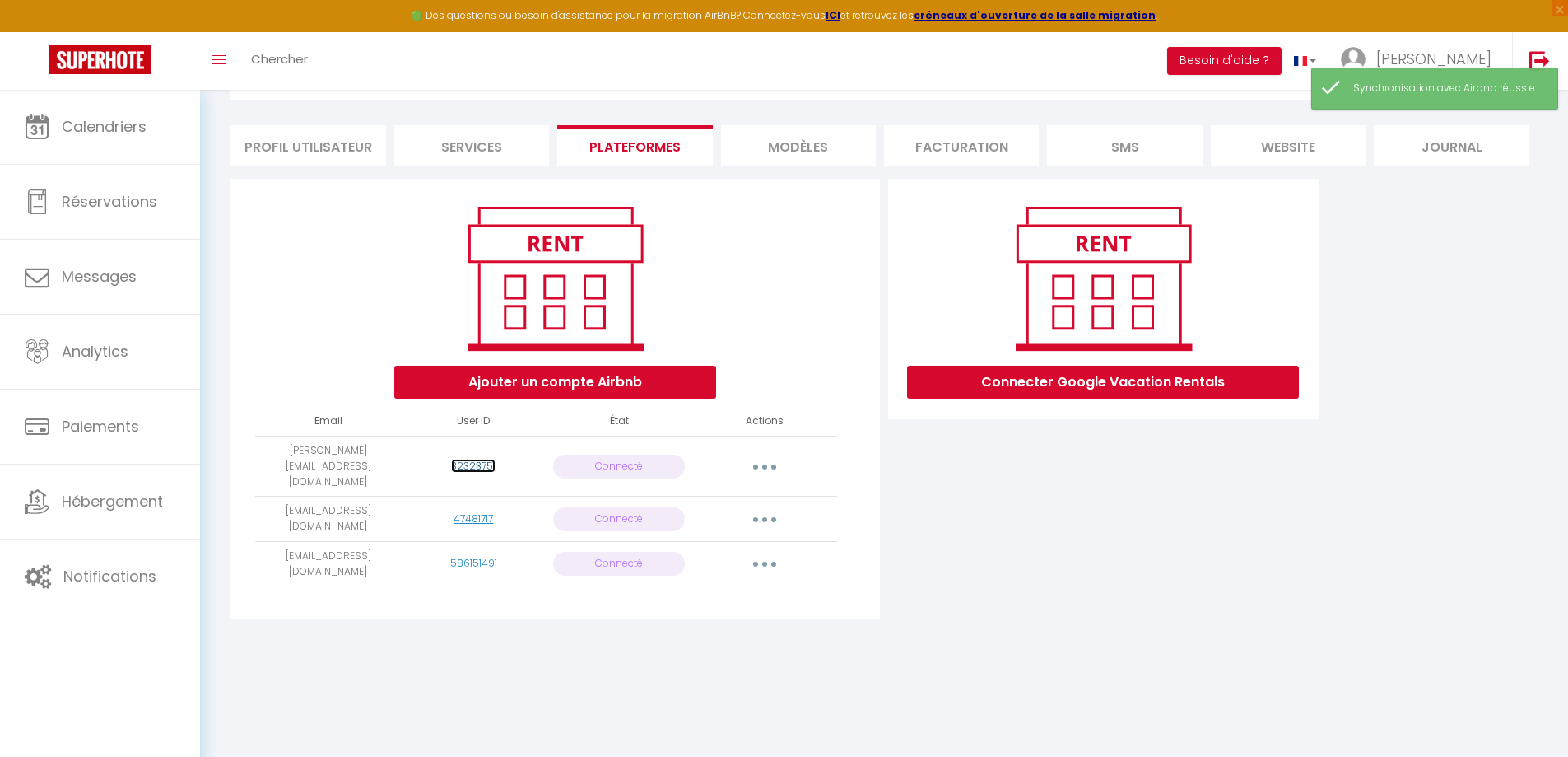
drag, startPoint x: 480, startPoint y: 458, endPoint x: 704, endPoint y: 369, distance: 241.0
click at [480, 459] on link "32323751" at bounding box center [473, 466] width 44 height 14
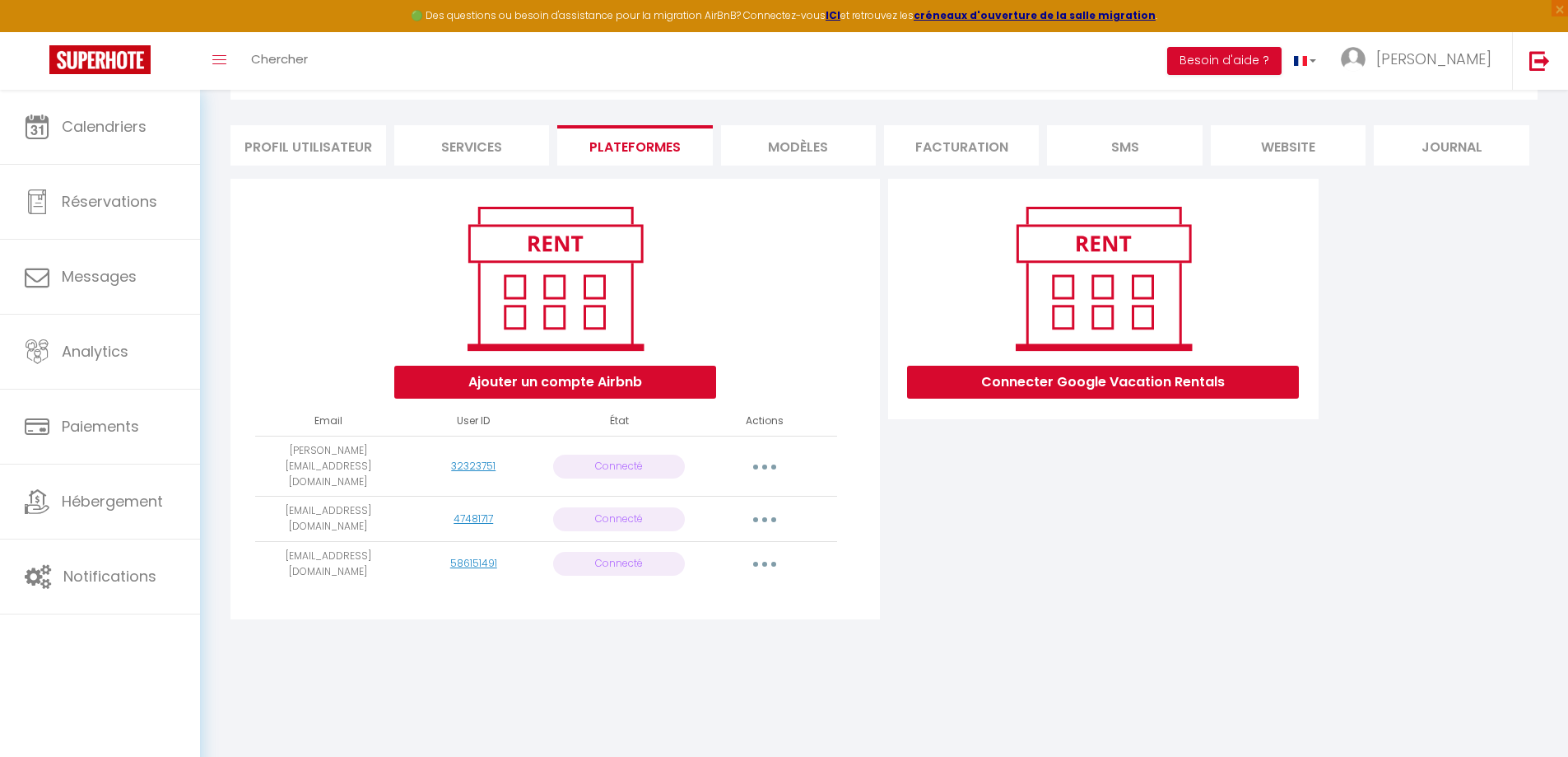
click at [628, 455] on p "Connecté" at bounding box center [619, 467] width 132 height 24
click at [775, 461] on button "button" at bounding box center [764, 466] width 46 height 26
click at [731, 549] on link "Reconnecter le compte" at bounding box center [692, 563] width 182 height 28
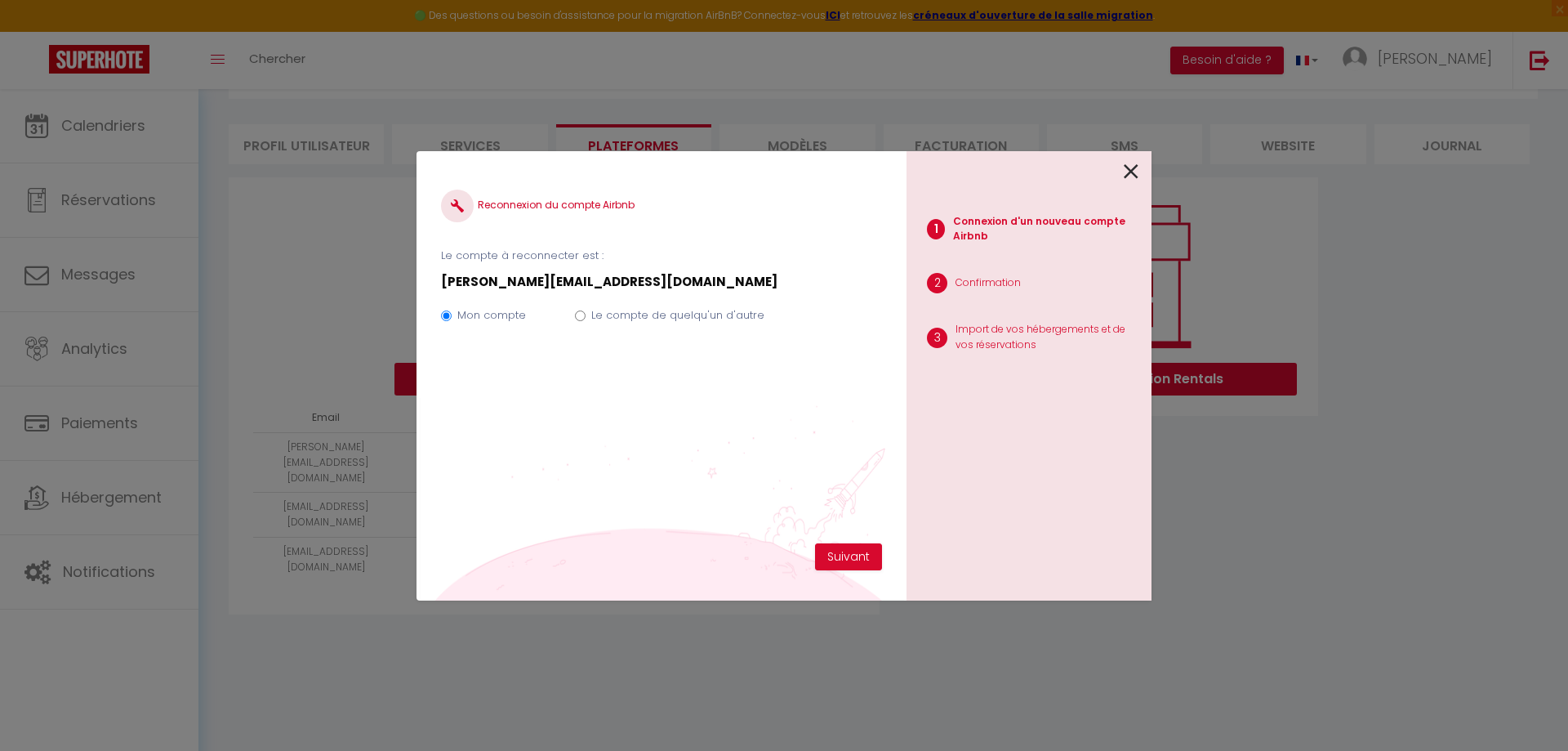
click at [1133, 160] on icon at bounding box center [1130, 171] width 14 height 25
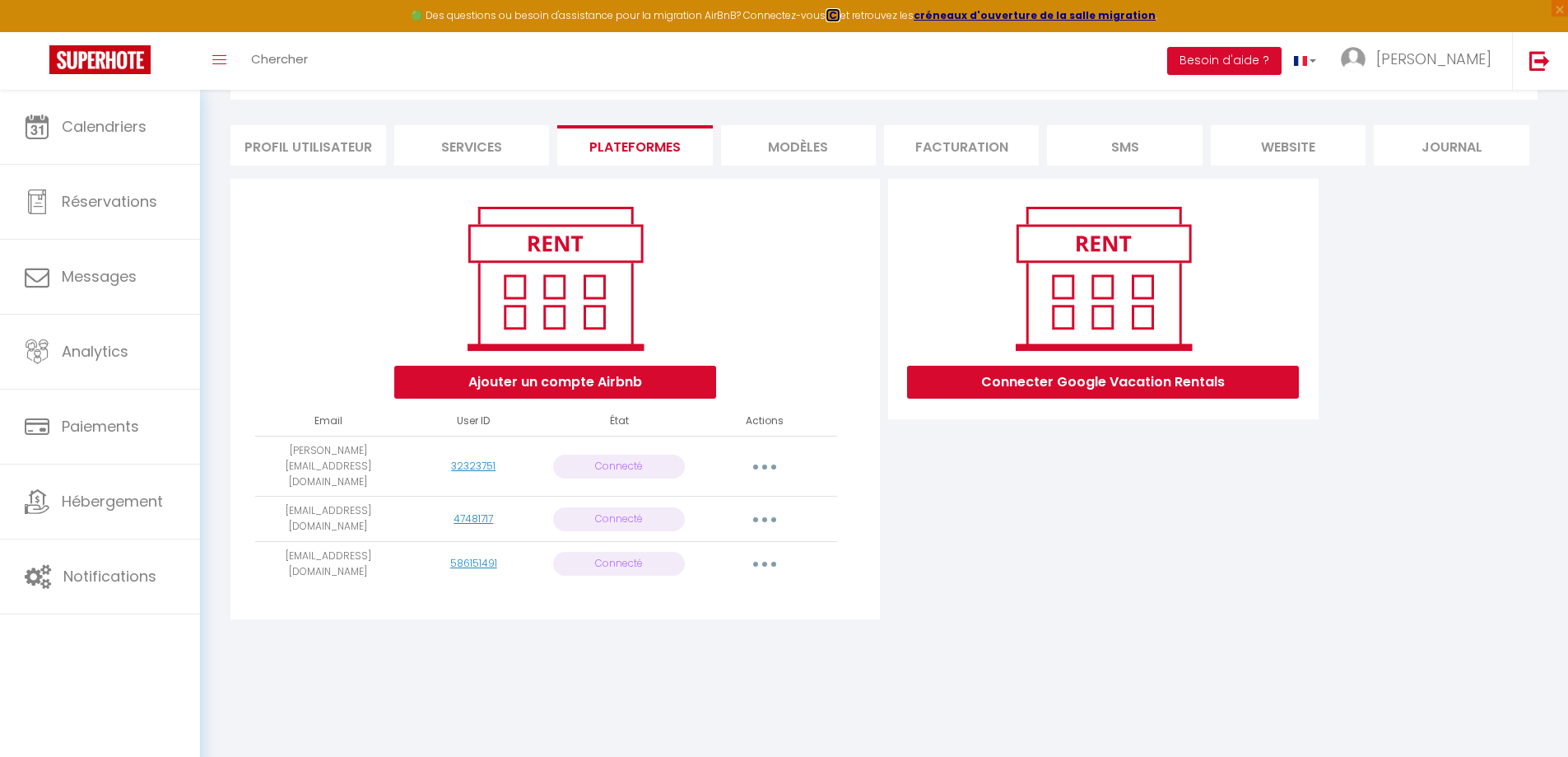
click at [840, 11] on strong "ICI" at bounding box center [833, 15] width 15 height 14
